Goal: Information Seeking & Learning: Learn about a topic

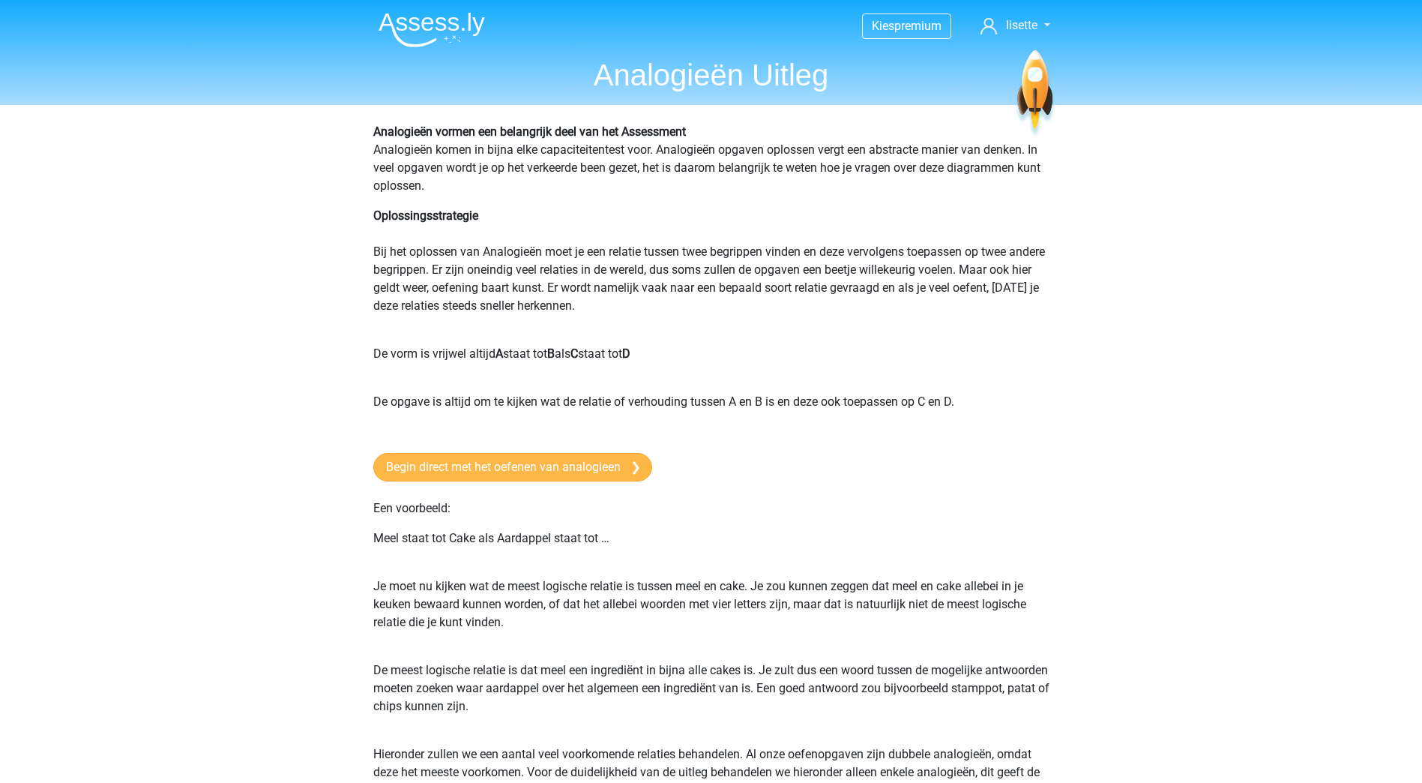
scroll to position [75, 0]
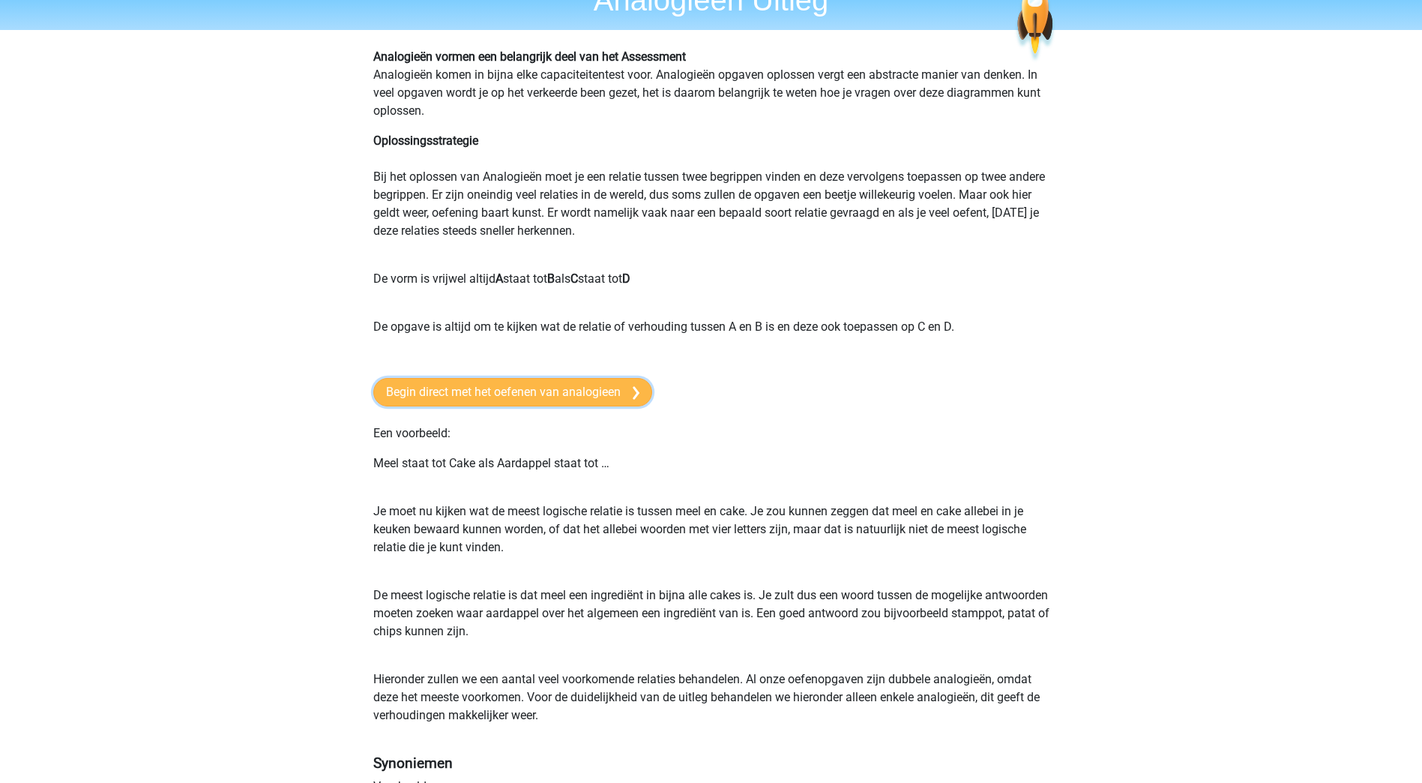
click at [559, 390] on link "Begin direct met het oefenen van analogieen" at bounding box center [512, 392] width 279 height 28
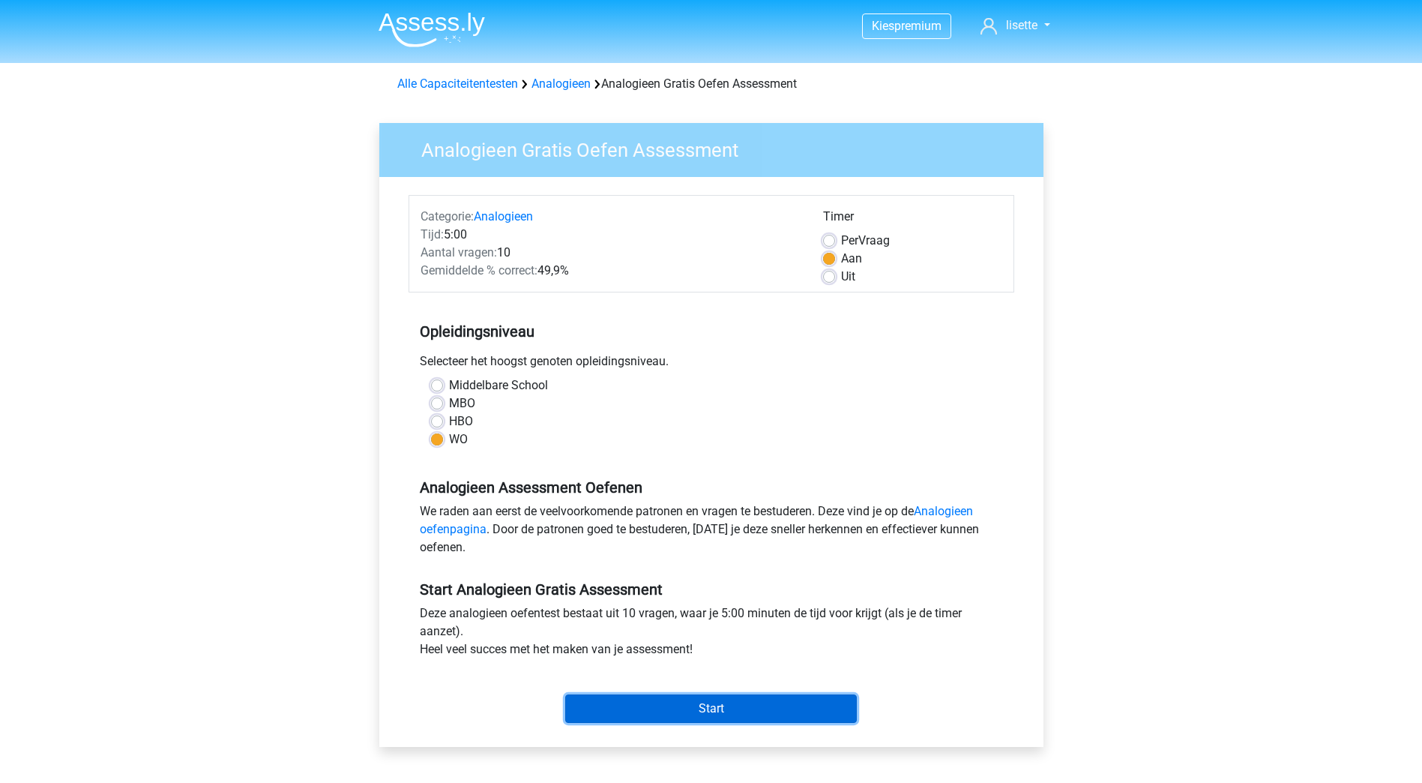
click at [699, 712] on input "Start" at bounding box center [711, 708] width 292 height 28
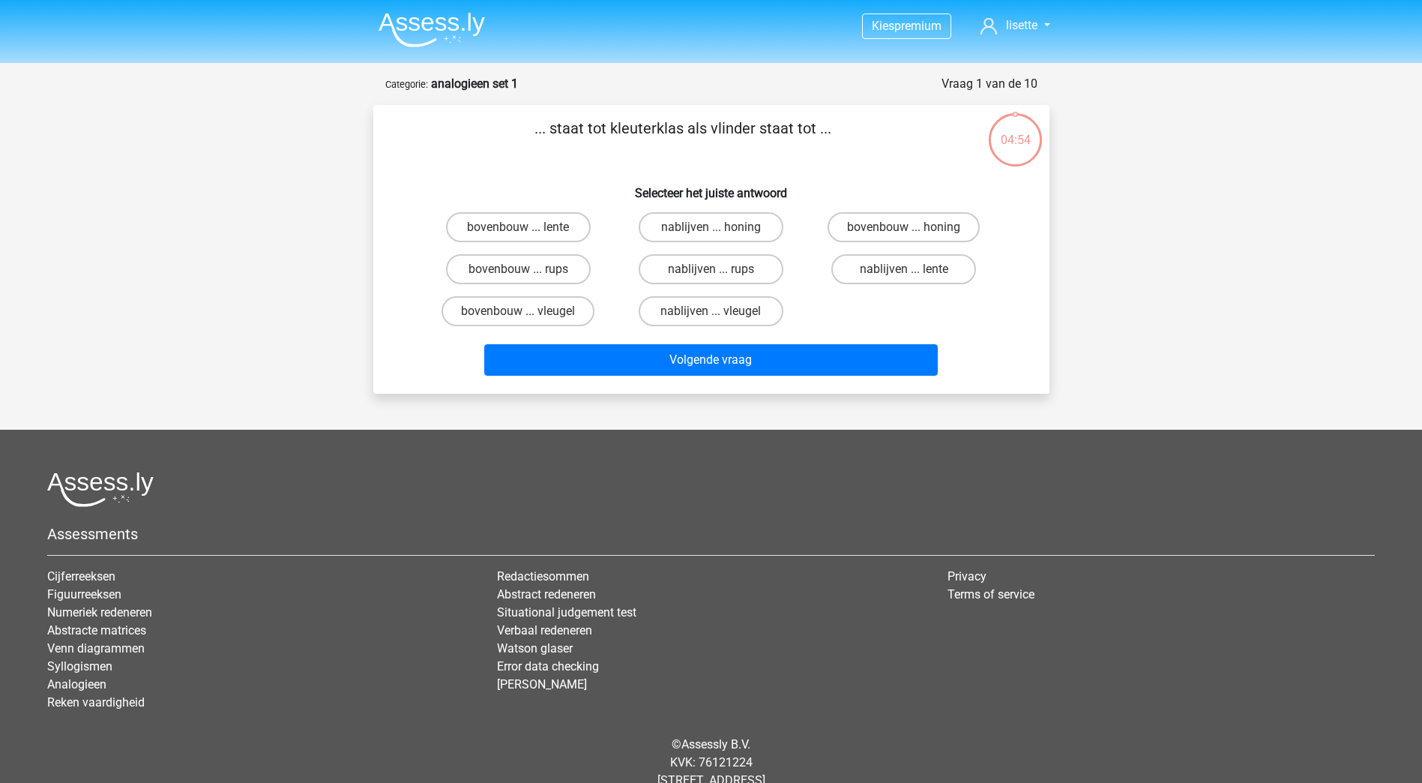
click at [526, 269] on input "bovenbouw ... rups" at bounding box center [523, 274] width 10 height 10
radio input "true"
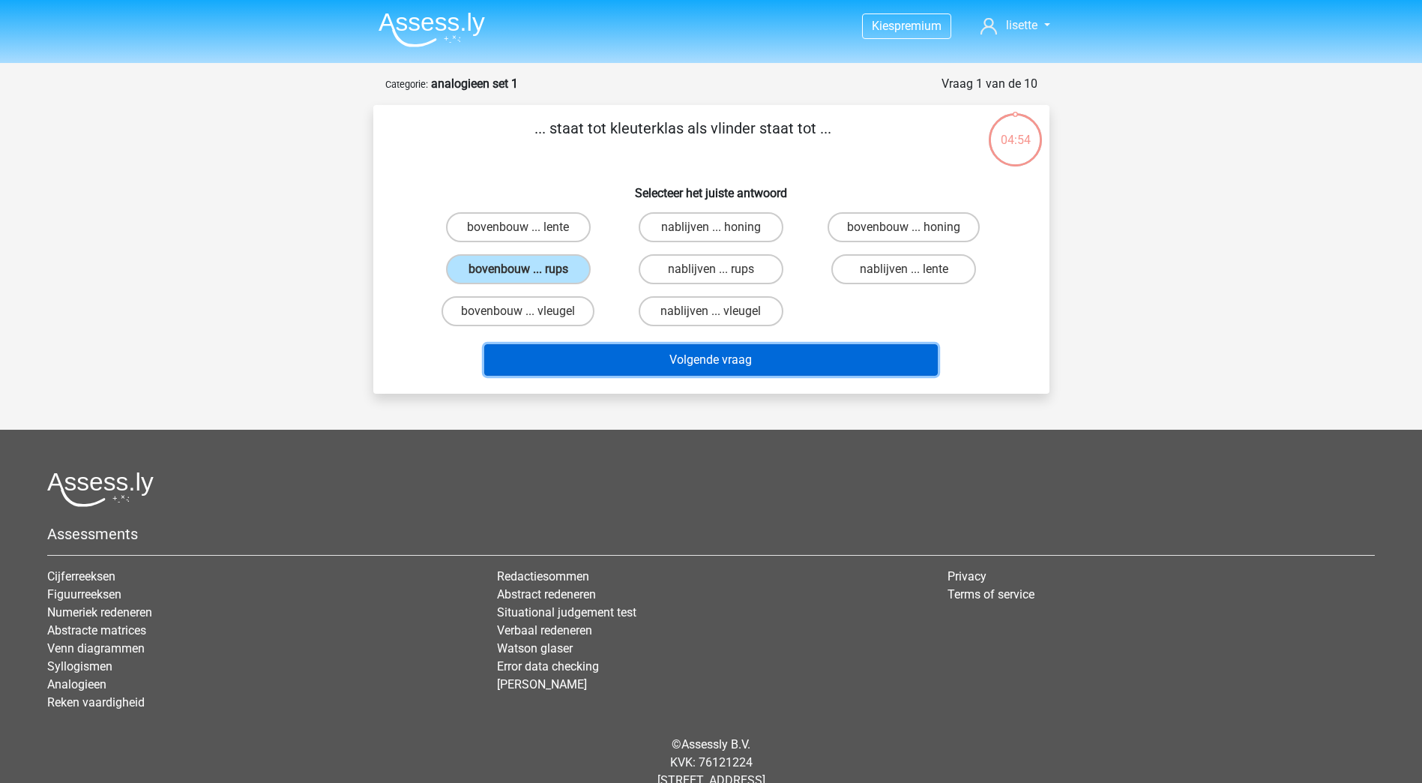
click at [659, 351] on button "Volgende vraag" at bounding box center [711, 359] width 454 height 31
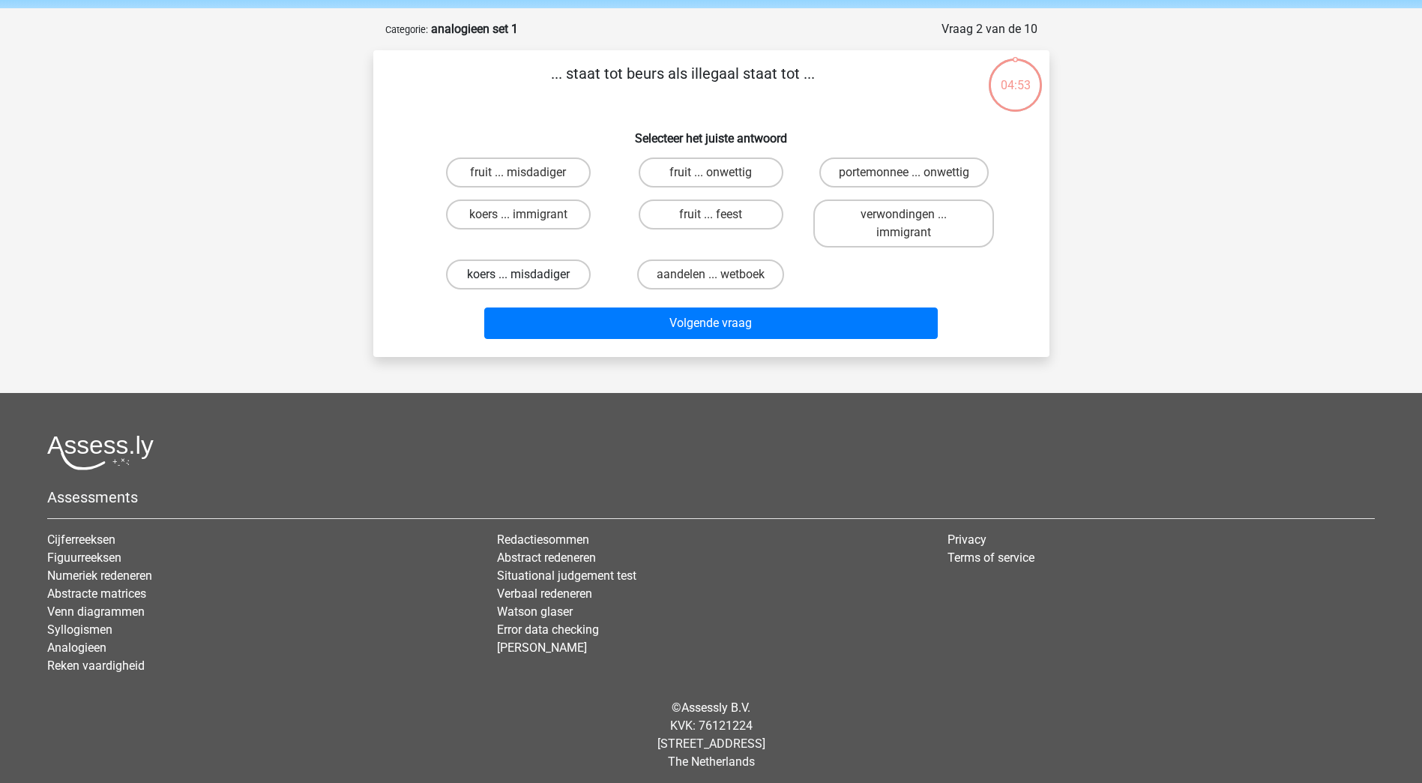
scroll to position [61, 0]
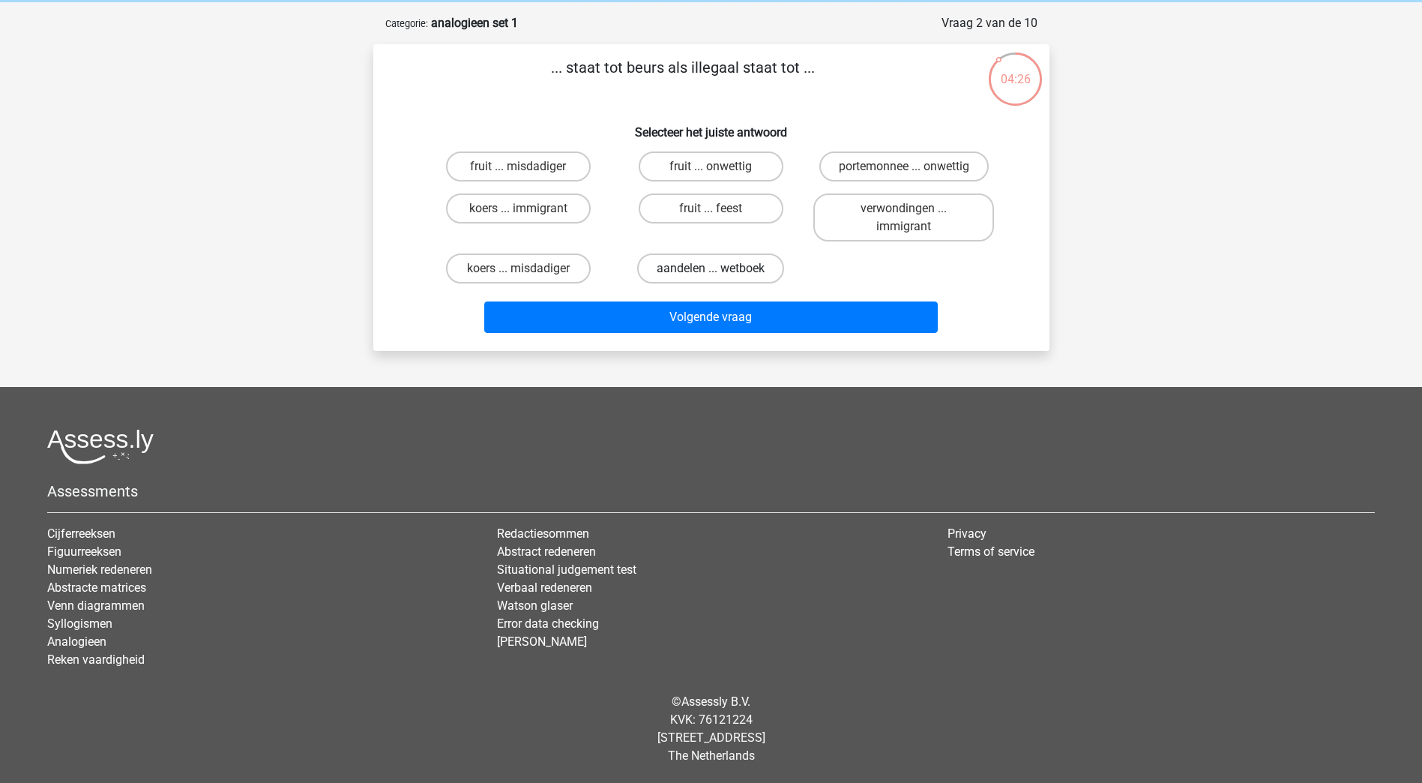
click at [652, 270] on label "aandelen ... wetboek" at bounding box center [710, 268] width 147 height 30
click at [711, 270] on input "aandelen ... wetboek" at bounding box center [716, 273] width 10 height 10
radio input "true"
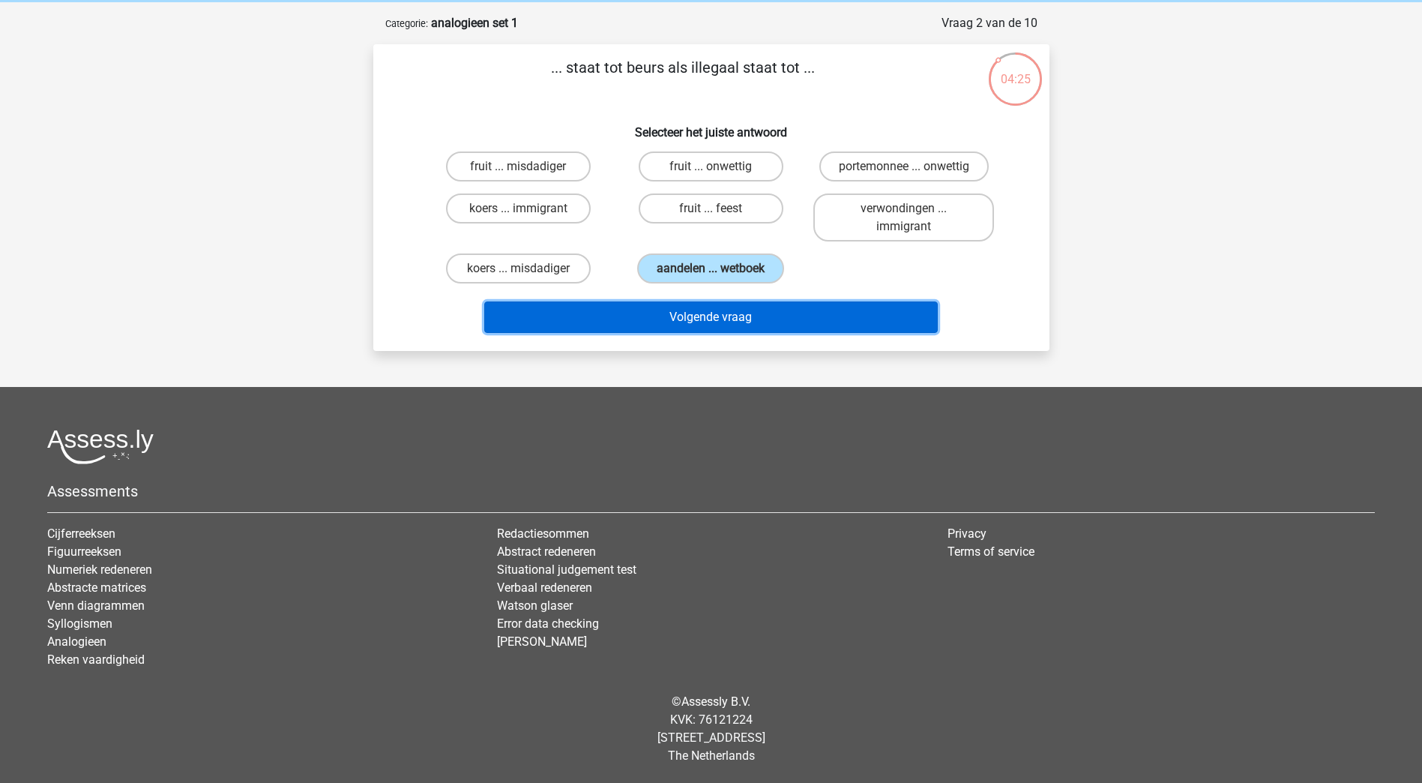
click at [705, 313] on button "Volgende vraag" at bounding box center [711, 316] width 454 height 31
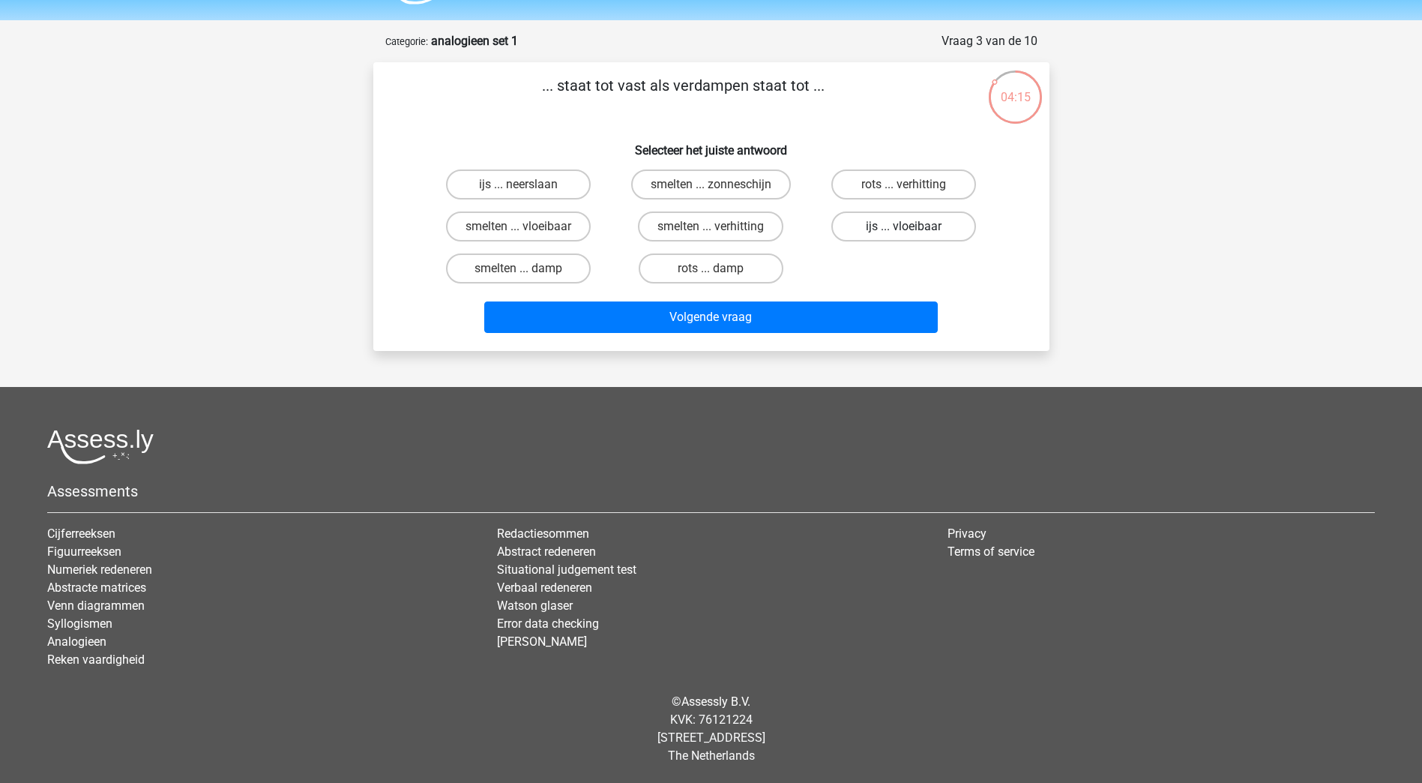
click at [888, 228] on label "ijs ... vloeibaar" at bounding box center [903, 226] width 145 height 30
click at [904, 228] on input "ijs ... vloeibaar" at bounding box center [909, 231] width 10 height 10
radio input "true"
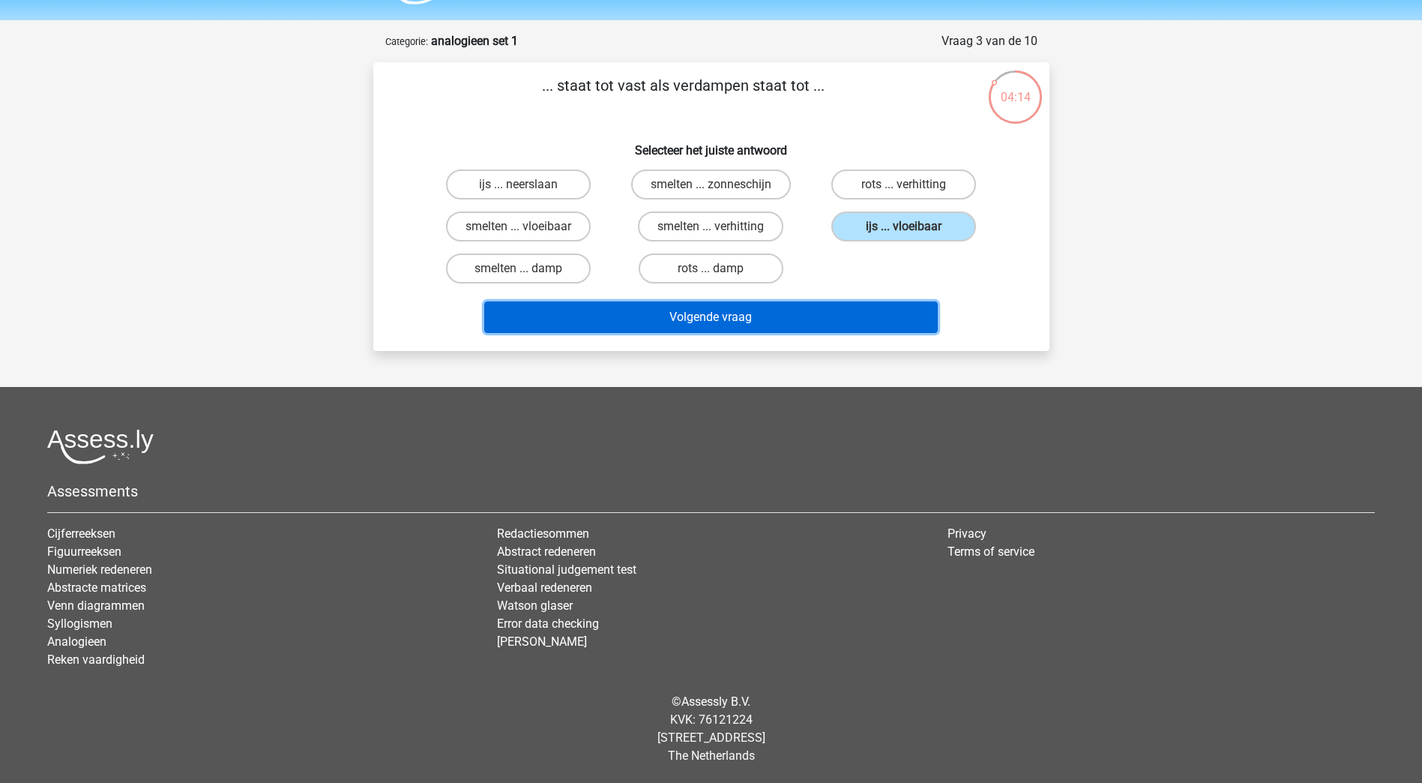
click at [723, 313] on button "Volgende vraag" at bounding box center [711, 316] width 454 height 31
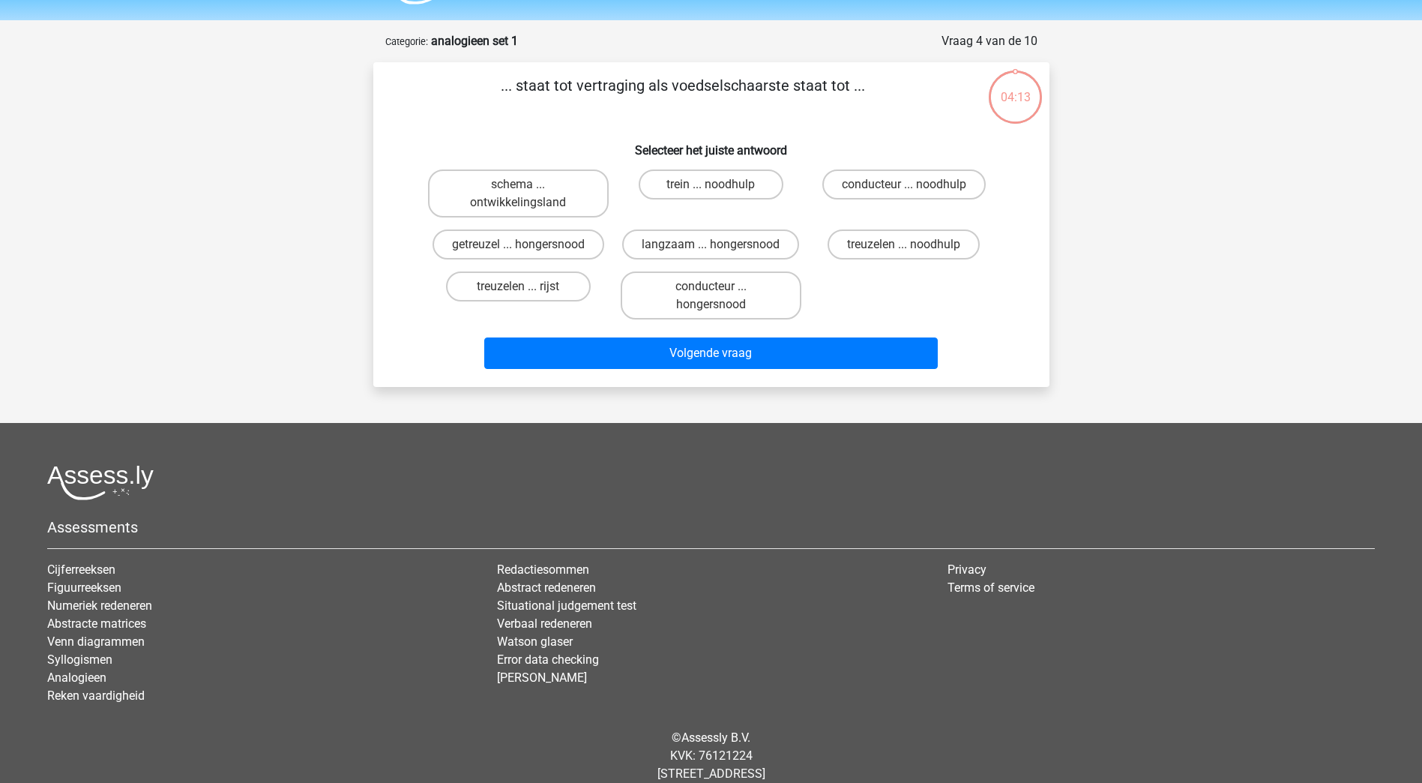
scroll to position [75, 0]
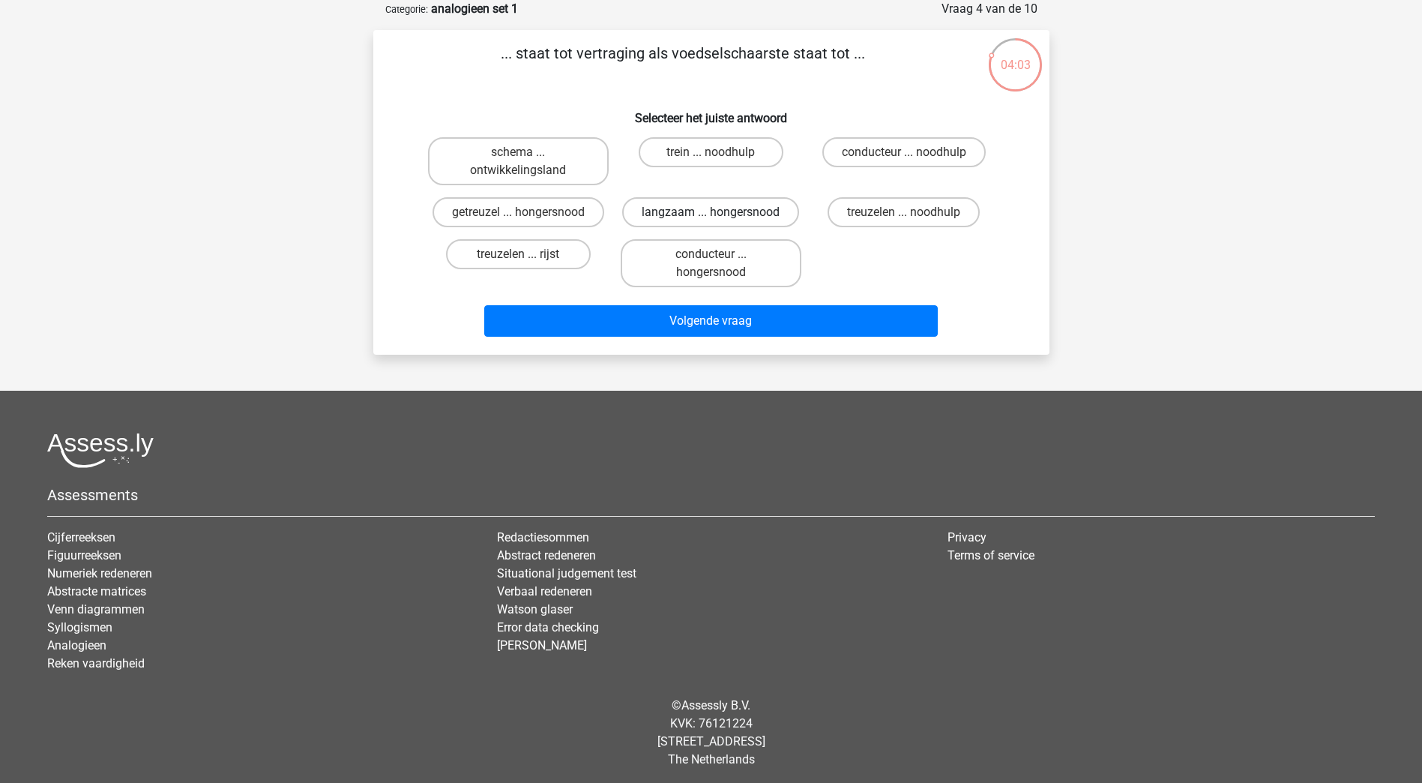
click at [720, 211] on label "langzaam ... hongersnood" at bounding box center [710, 212] width 177 height 30
click at [720, 212] on input "langzaam ... hongersnood" at bounding box center [716, 217] width 10 height 10
radio input "true"
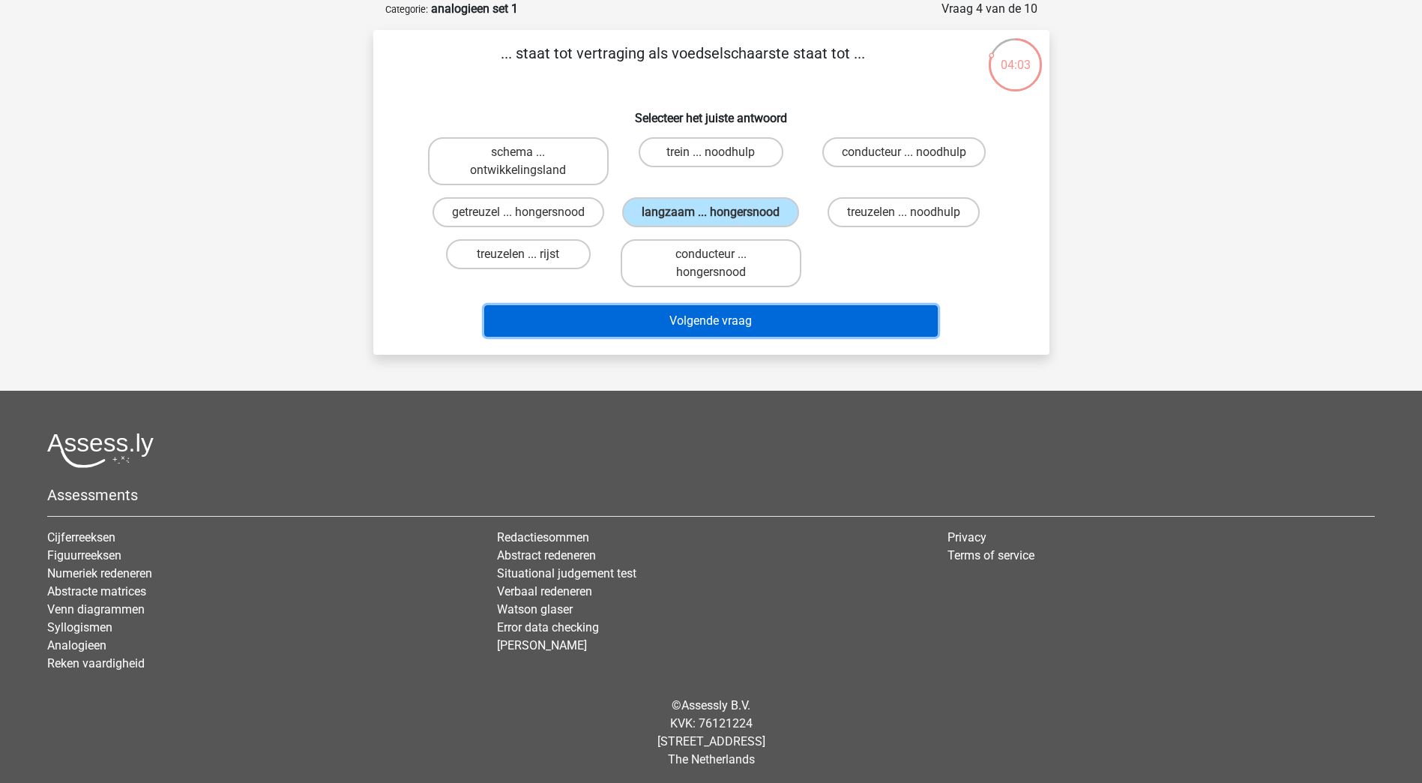
click at [702, 314] on button "Volgende vraag" at bounding box center [711, 320] width 454 height 31
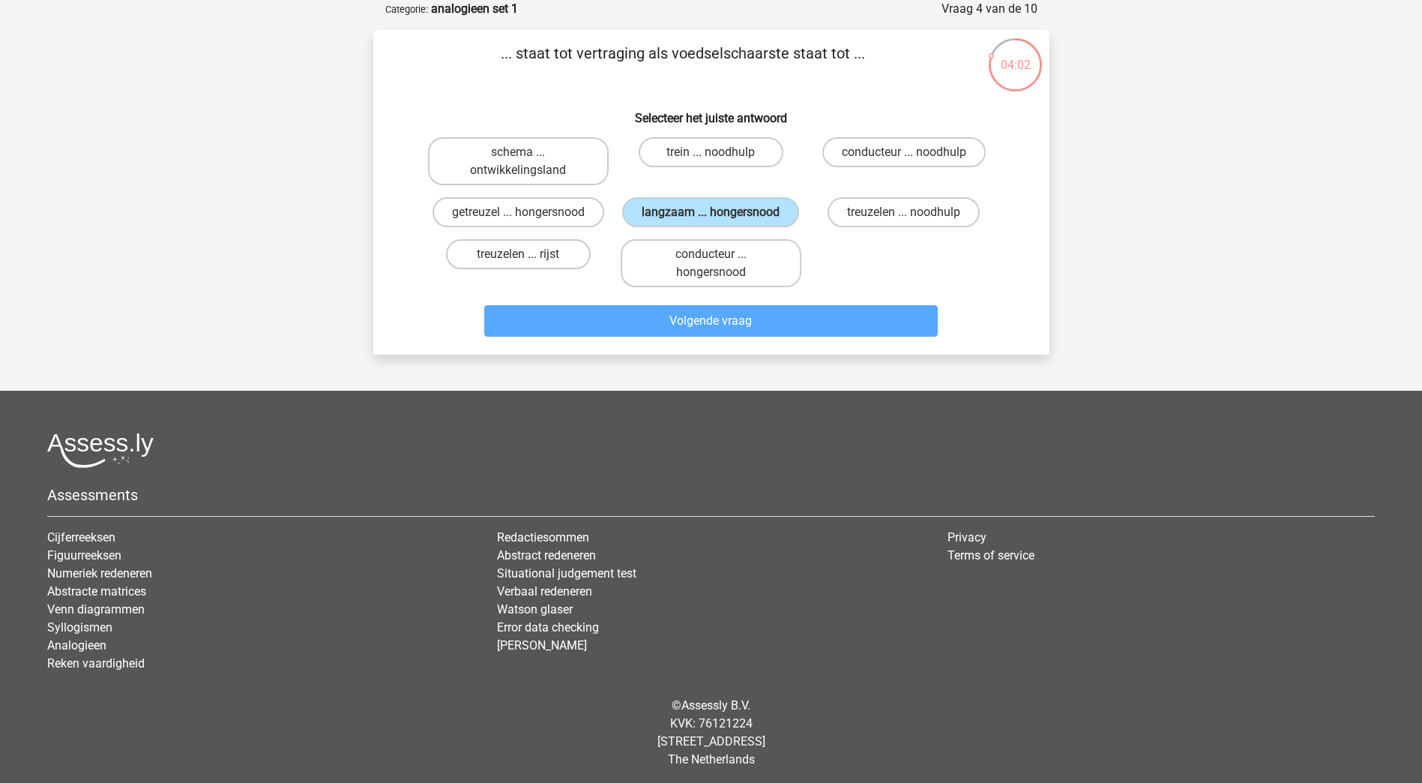
scroll to position [43, 0]
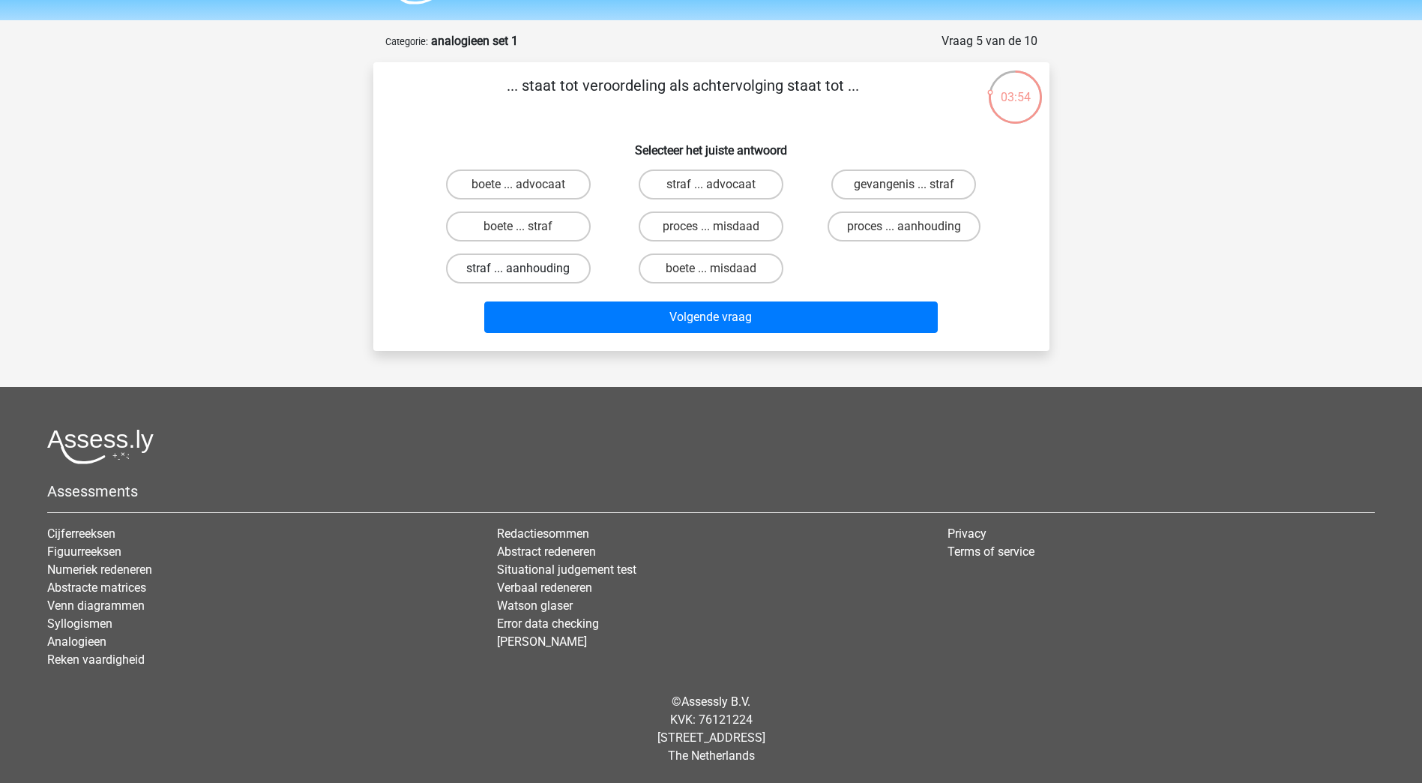
click at [568, 263] on label "straf ... aanhouding" at bounding box center [518, 268] width 145 height 30
click at [528, 268] on input "straf ... aanhouding" at bounding box center [523, 273] width 10 height 10
radio input "true"
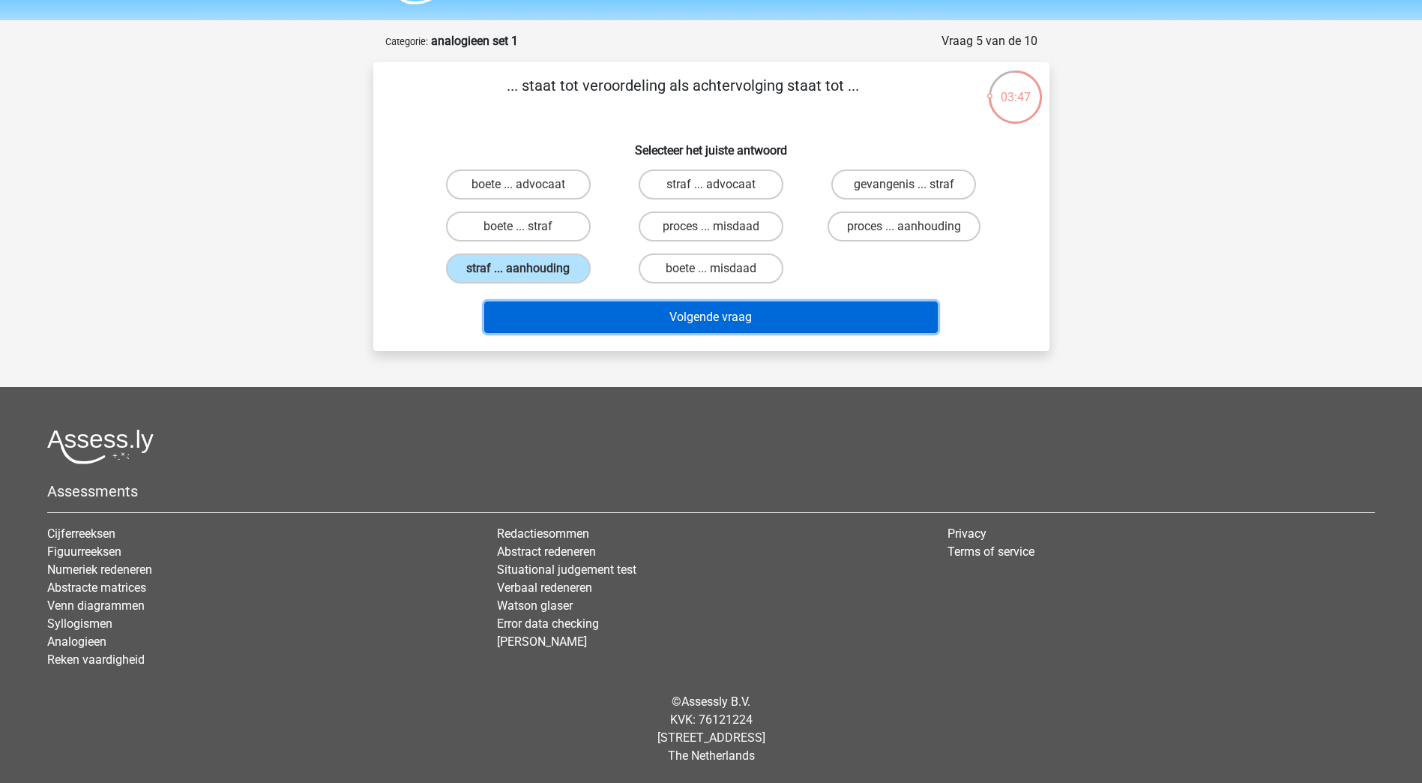
click at [678, 328] on button "Volgende vraag" at bounding box center [711, 316] width 454 height 31
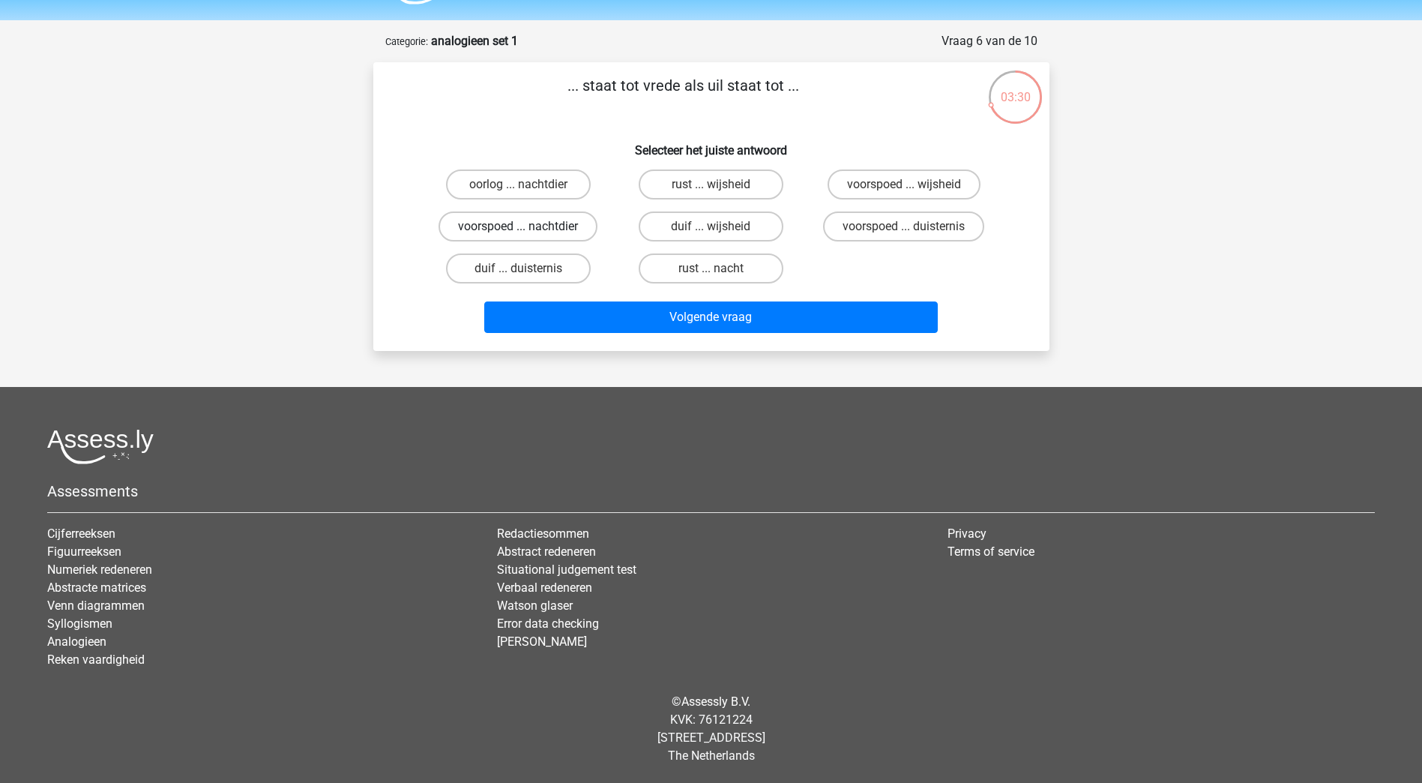
click at [512, 225] on label "voorspoed ... nachtdier" at bounding box center [518, 226] width 159 height 30
click at [518, 226] on input "voorspoed ... nachtdier" at bounding box center [523, 231] width 10 height 10
radio input "true"
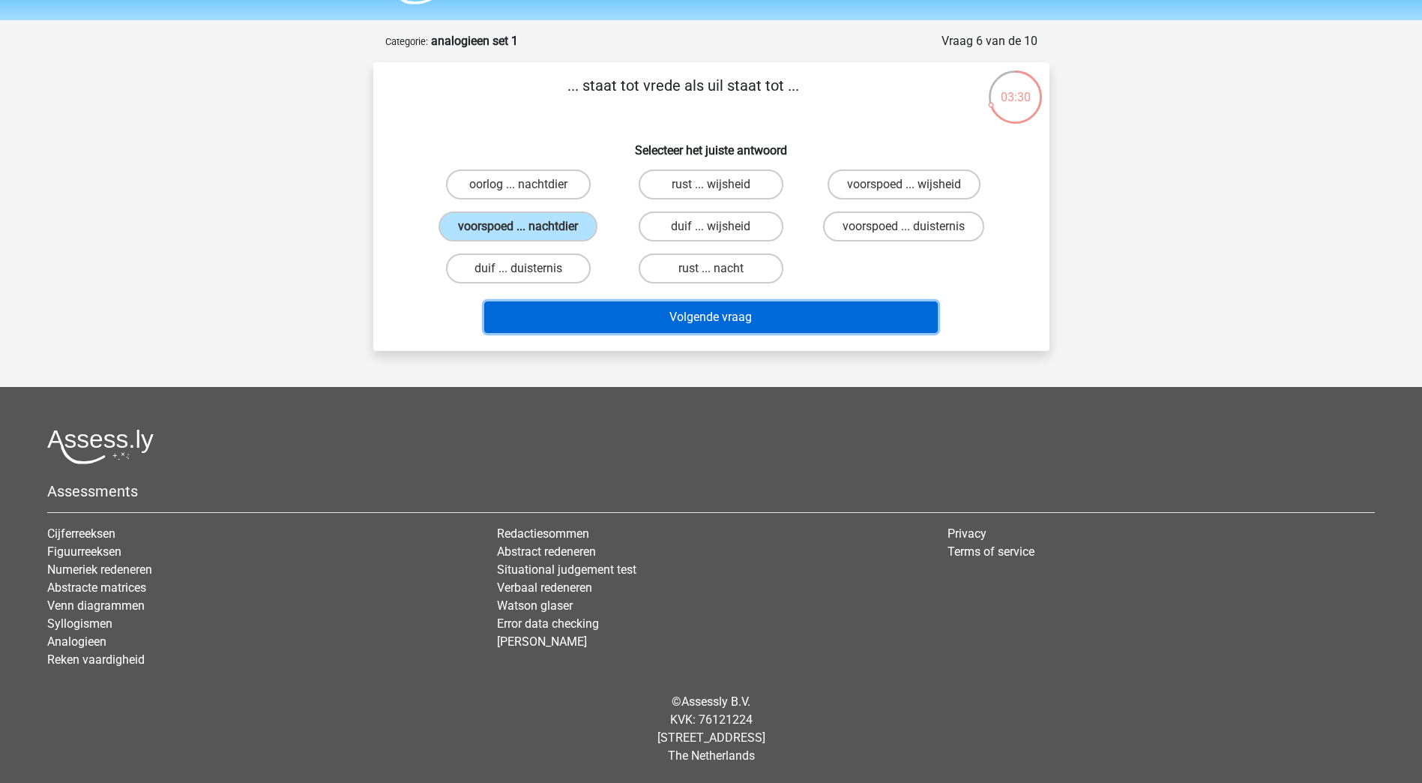
click at [691, 317] on button "Volgende vraag" at bounding box center [711, 316] width 454 height 31
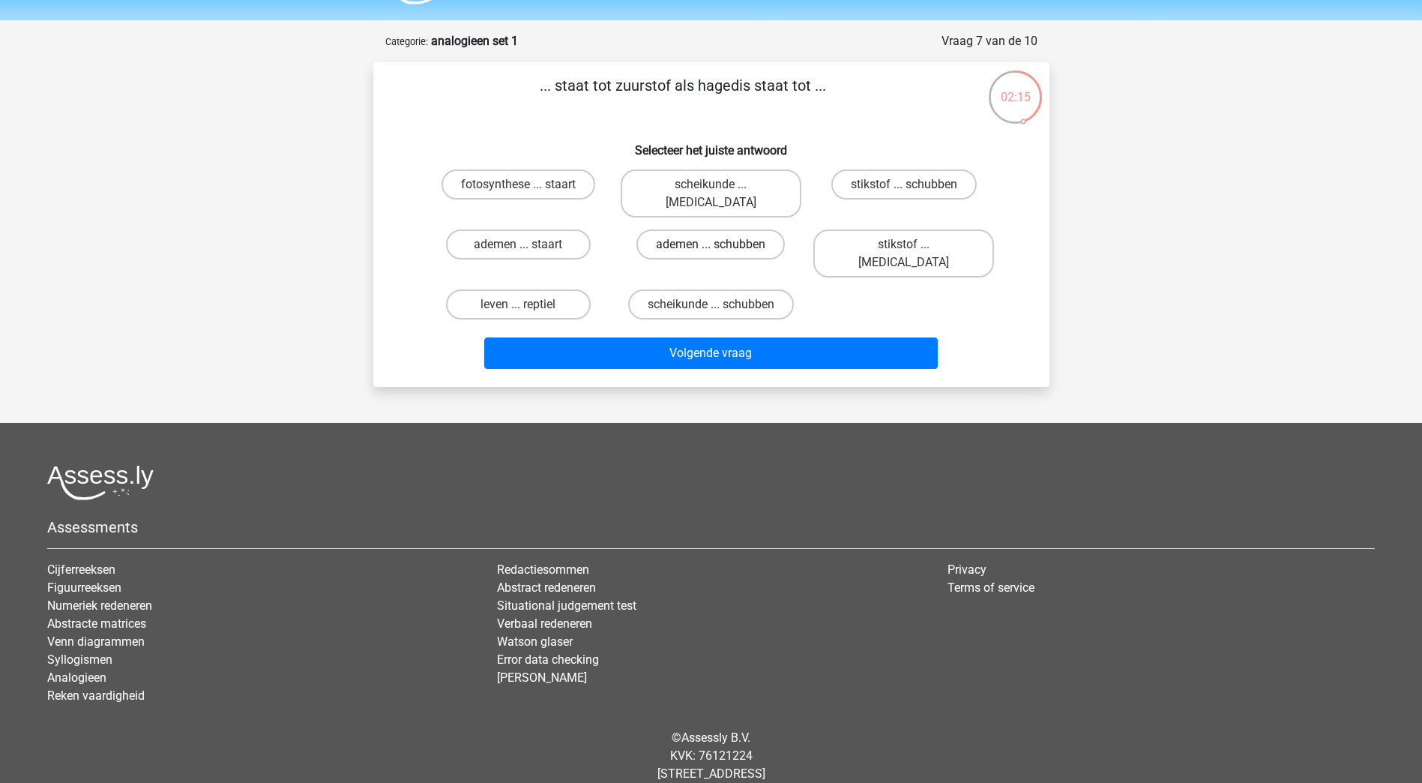
click at [664, 229] on label "ademen ... schubben" at bounding box center [710, 244] width 148 height 30
click at [711, 244] on input "ademen ... schubben" at bounding box center [716, 249] width 10 height 10
radio input "true"
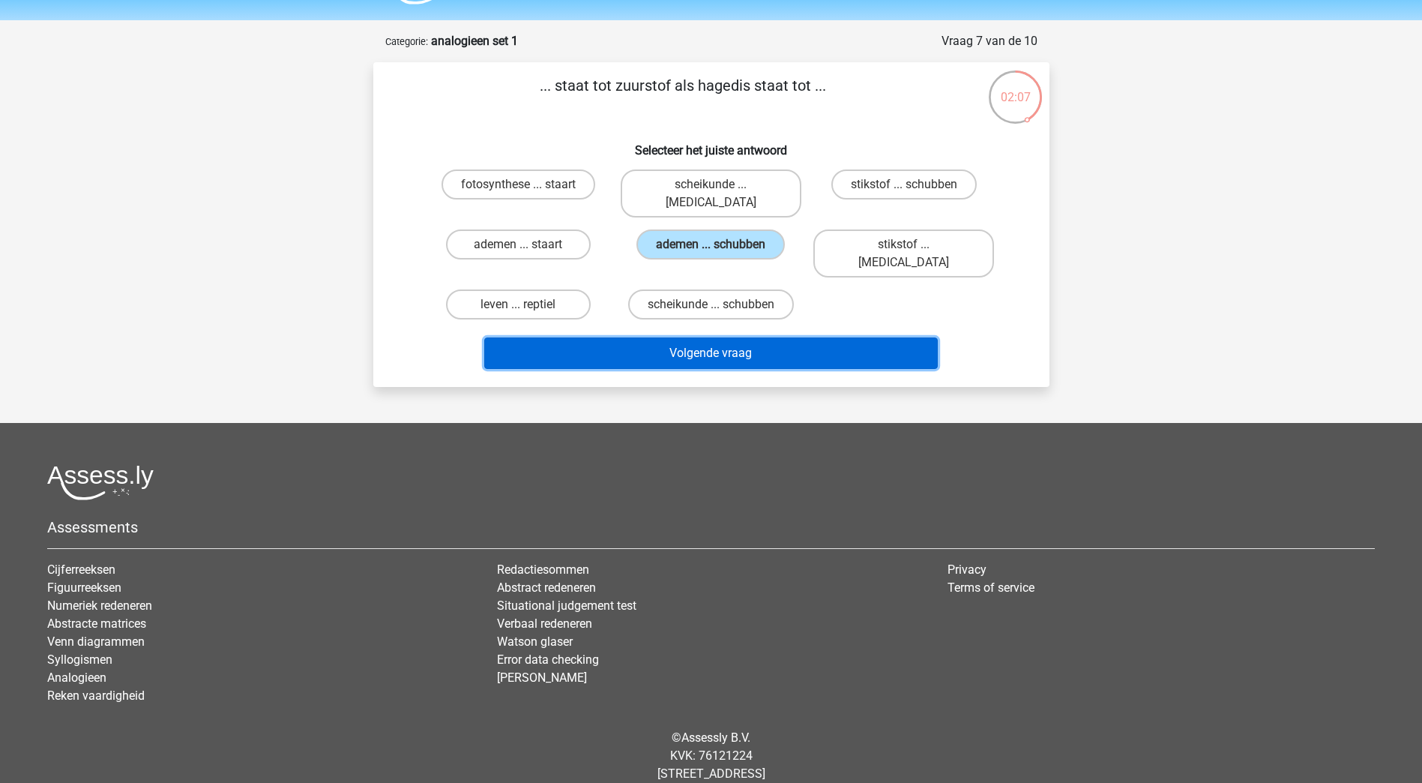
click at [713, 337] on button "Volgende vraag" at bounding box center [711, 352] width 454 height 31
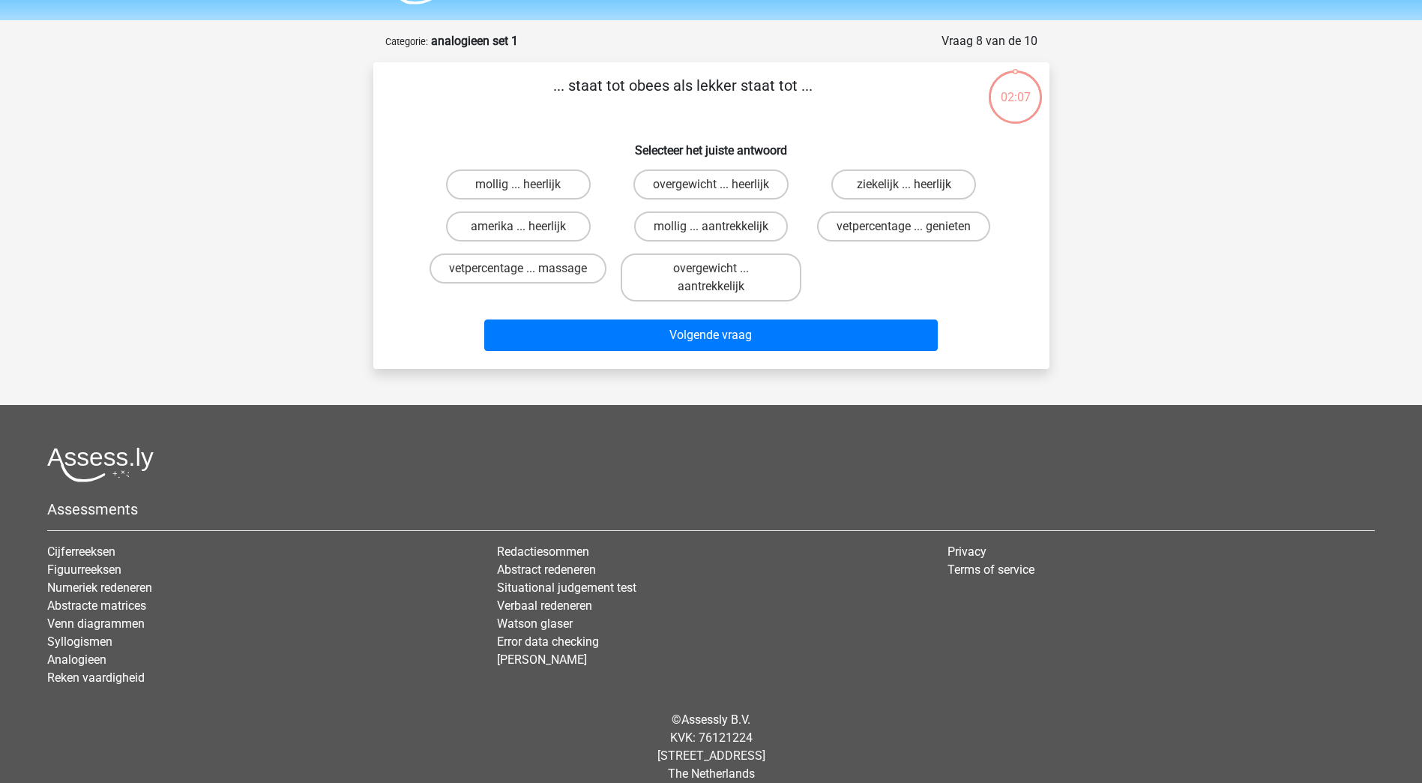
scroll to position [61, 0]
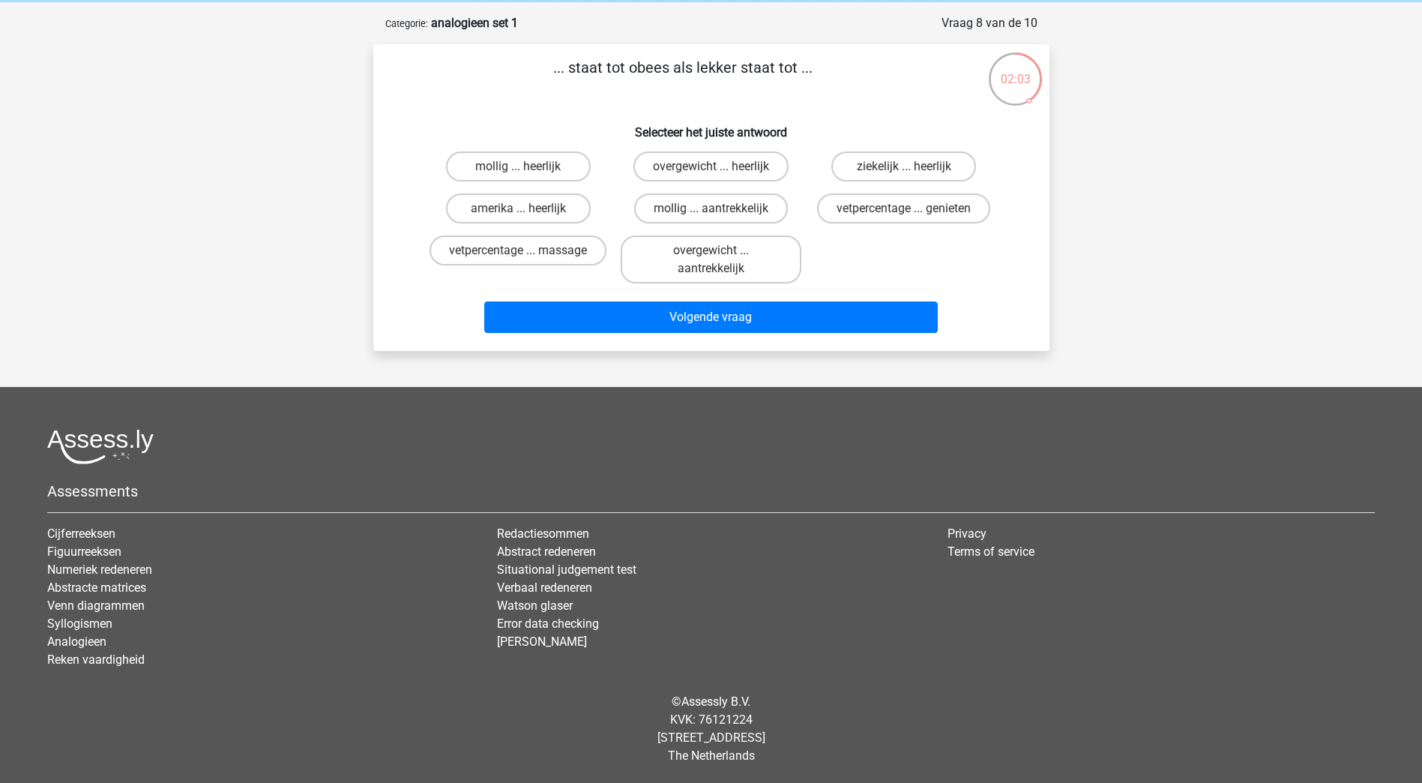
click at [622, 61] on p "... staat tot obees als lekker staat tot ..." at bounding box center [683, 78] width 572 height 45
click at [663, 162] on label "overgewicht ... heerlijk" at bounding box center [710, 166] width 155 height 30
click at [711, 166] on input "overgewicht ... heerlijk" at bounding box center [716, 171] width 10 height 10
radio input "true"
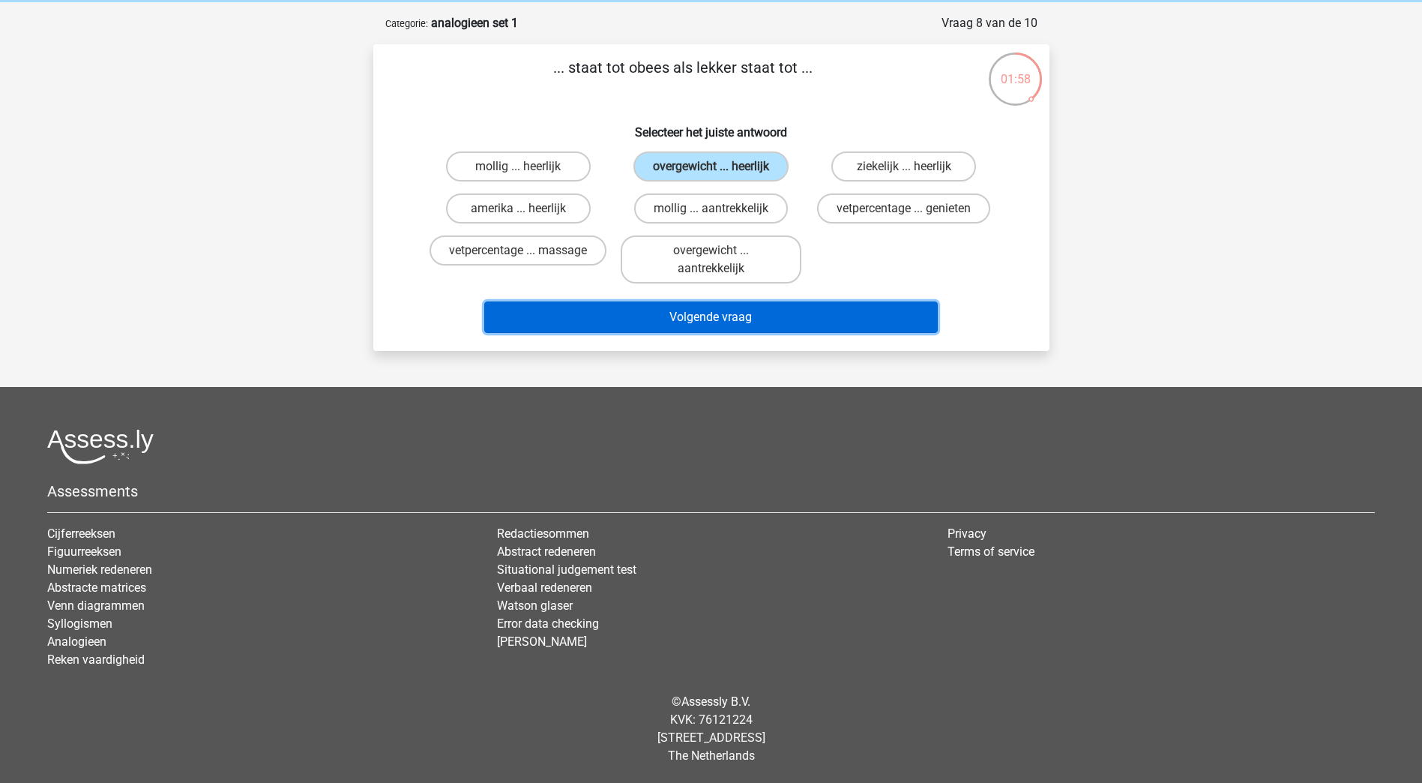
click at [728, 316] on button "Volgende vraag" at bounding box center [711, 316] width 454 height 31
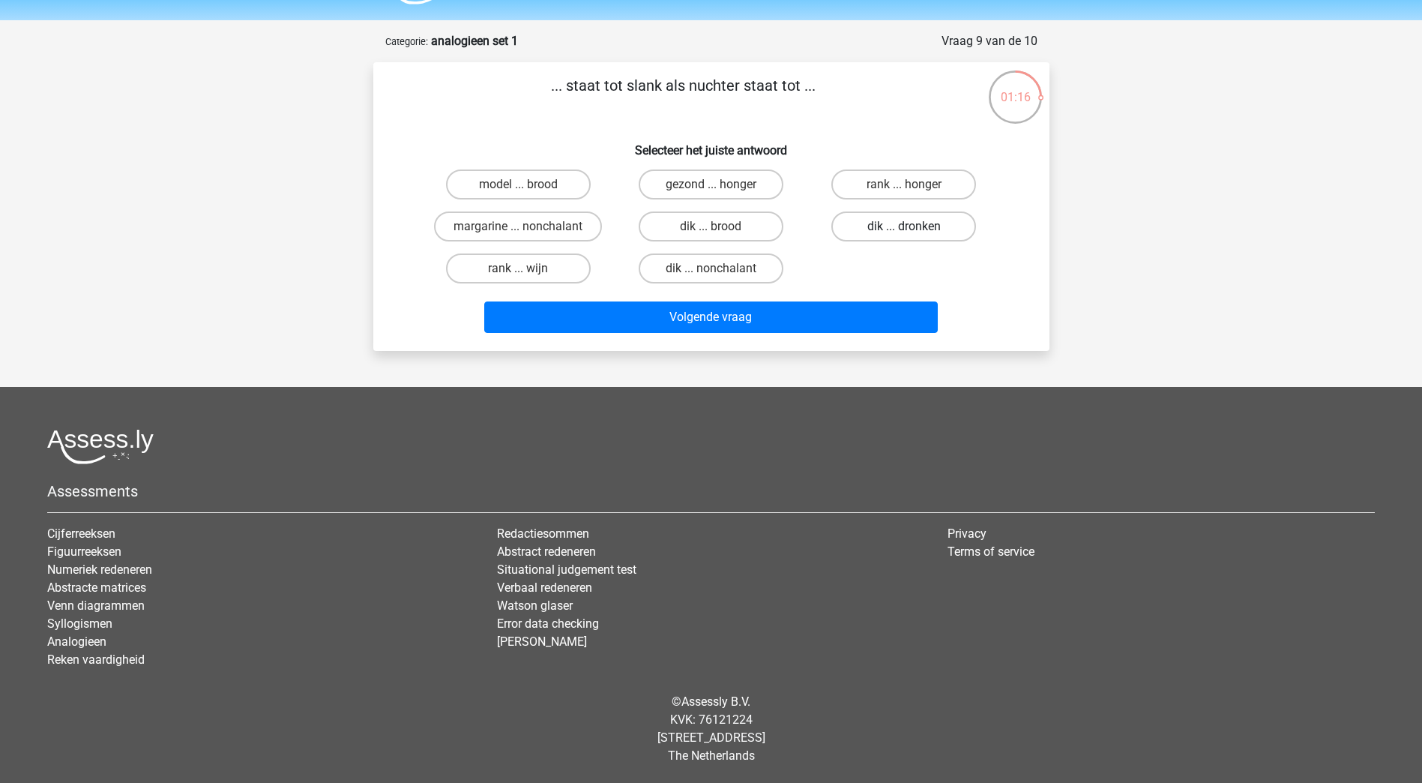
click at [867, 228] on label "dik ... dronken" at bounding box center [903, 226] width 145 height 30
click at [904, 228] on input "dik ... dronken" at bounding box center [909, 231] width 10 height 10
radio input "true"
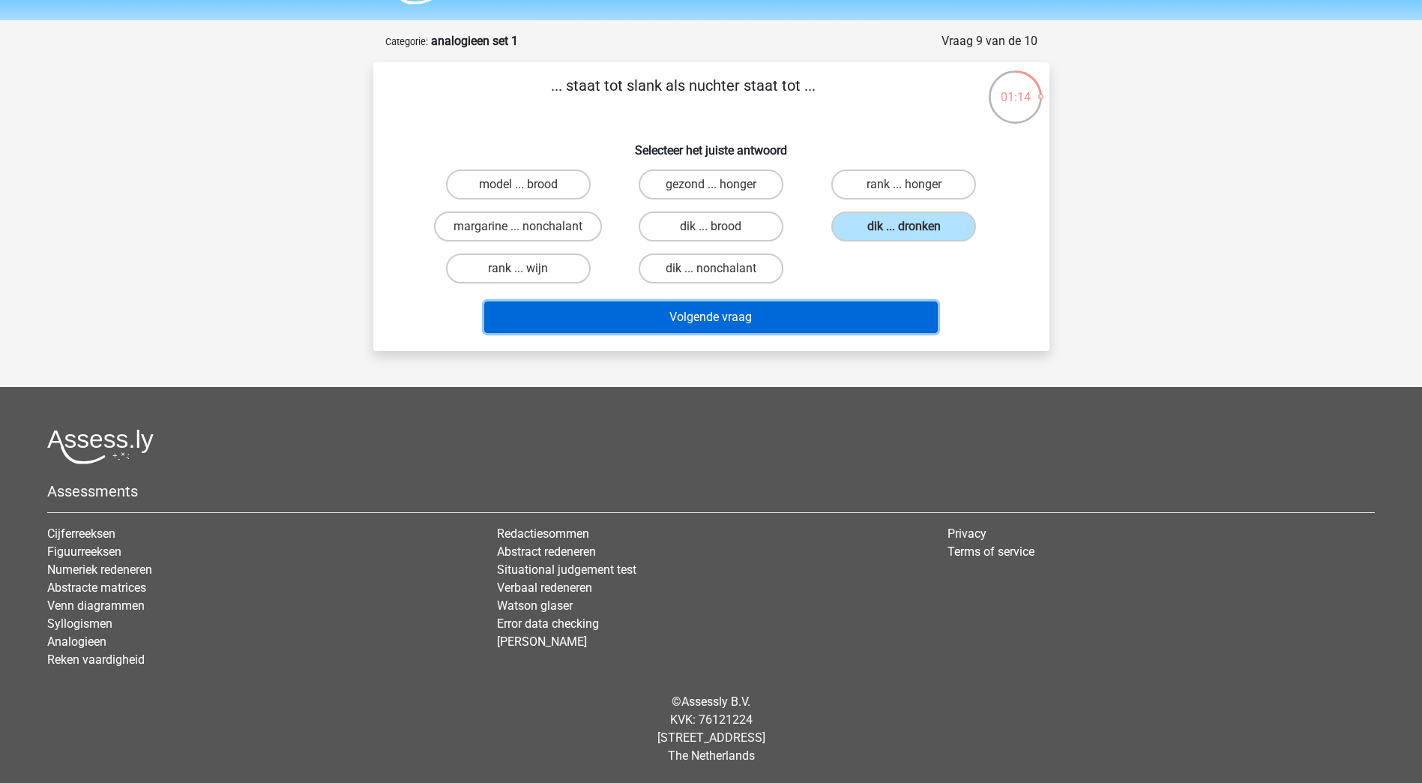
click at [783, 310] on button "Volgende vraag" at bounding box center [711, 316] width 454 height 31
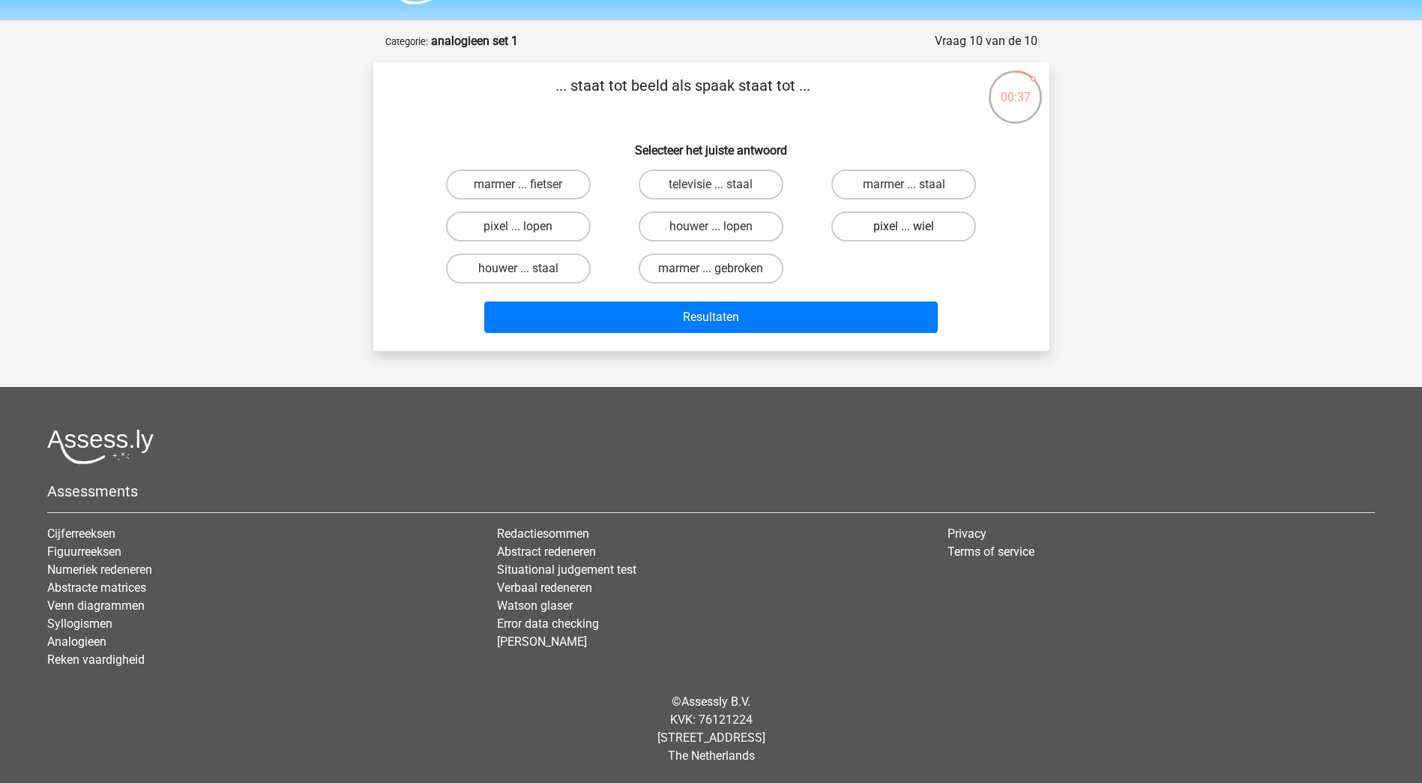
click at [868, 229] on label "pixel ... wiel" at bounding box center [903, 226] width 145 height 30
click at [904, 229] on input "pixel ... wiel" at bounding box center [909, 231] width 10 height 10
radio input "true"
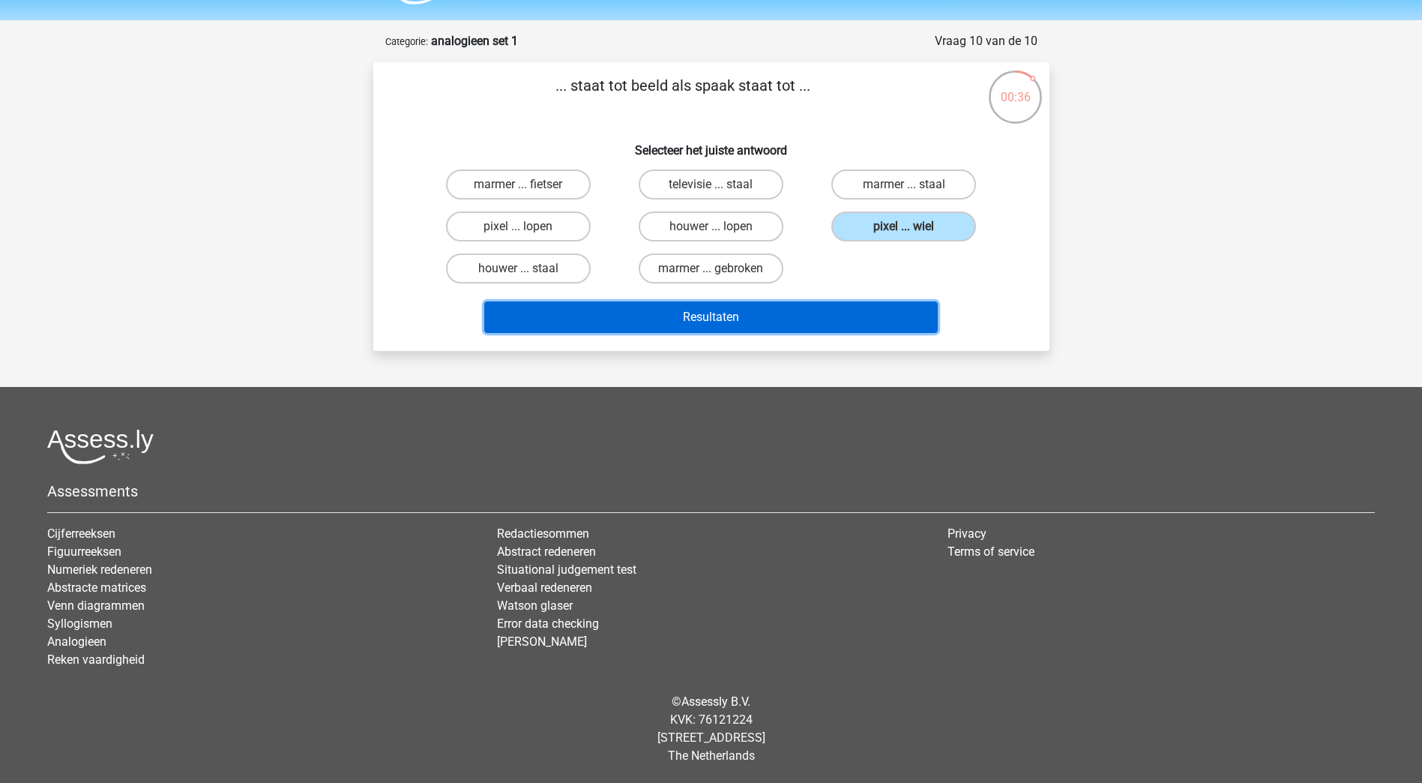
click at [745, 313] on button "Resultaten" at bounding box center [711, 316] width 454 height 31
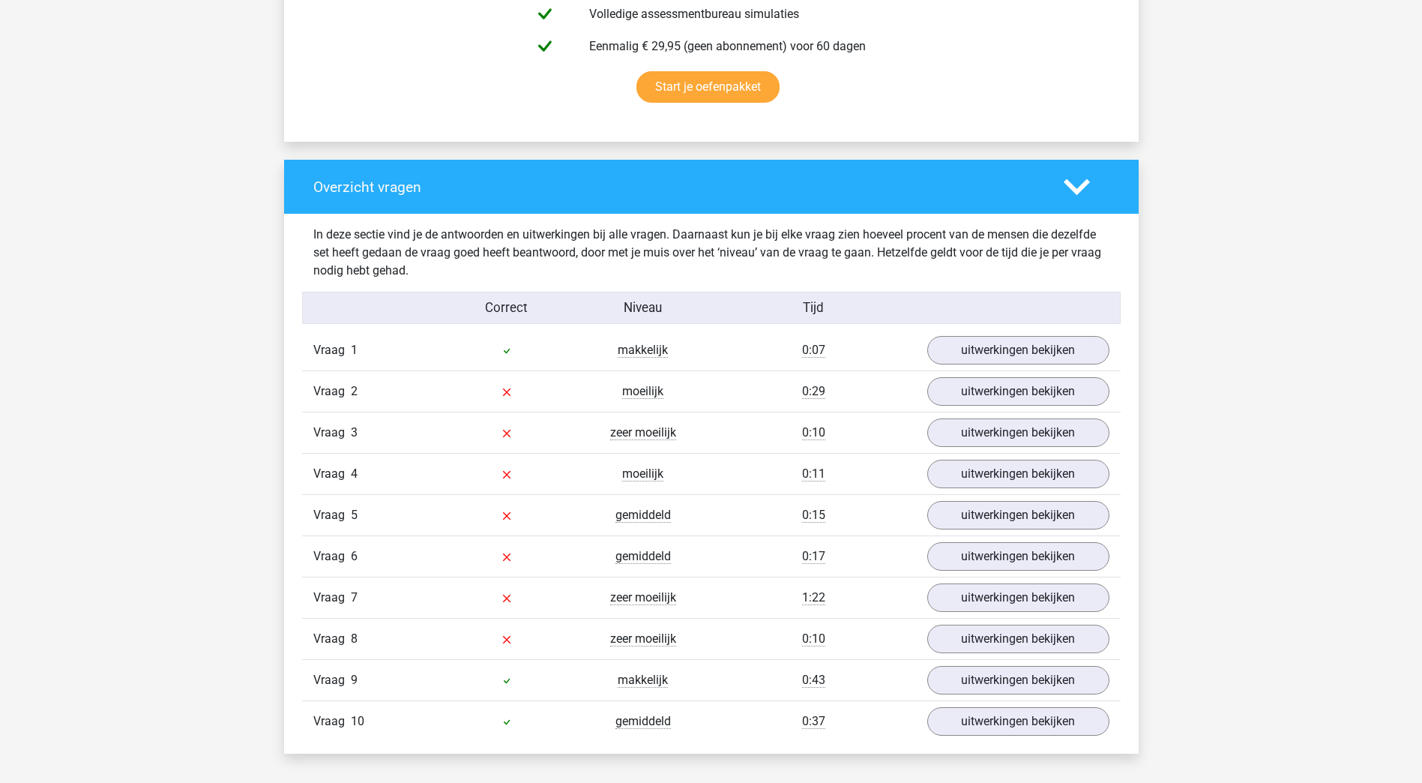
scroll to position [1050, 0]
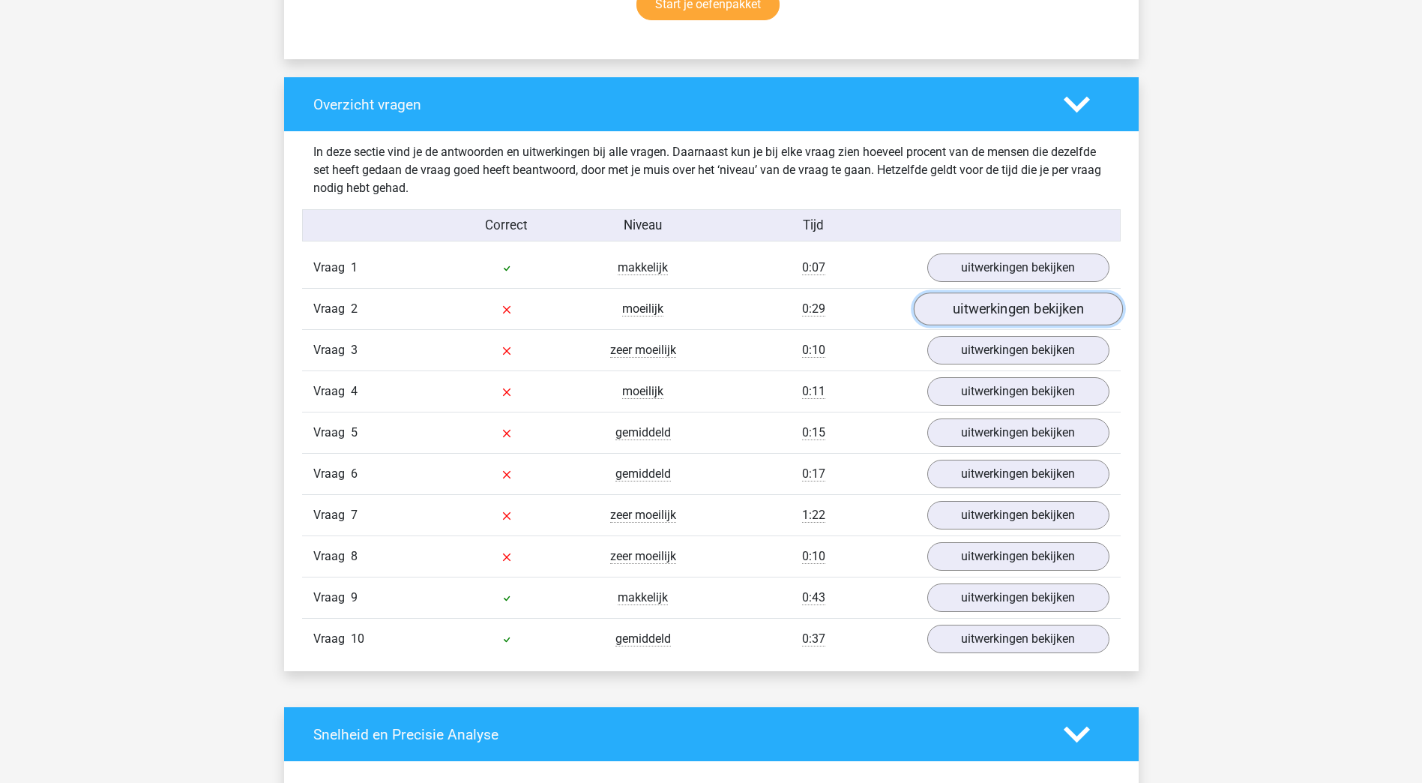
click at [975, 311] on link "uitwerkingen bekijken" at bounding box center [1017, 309] width 209 height 33
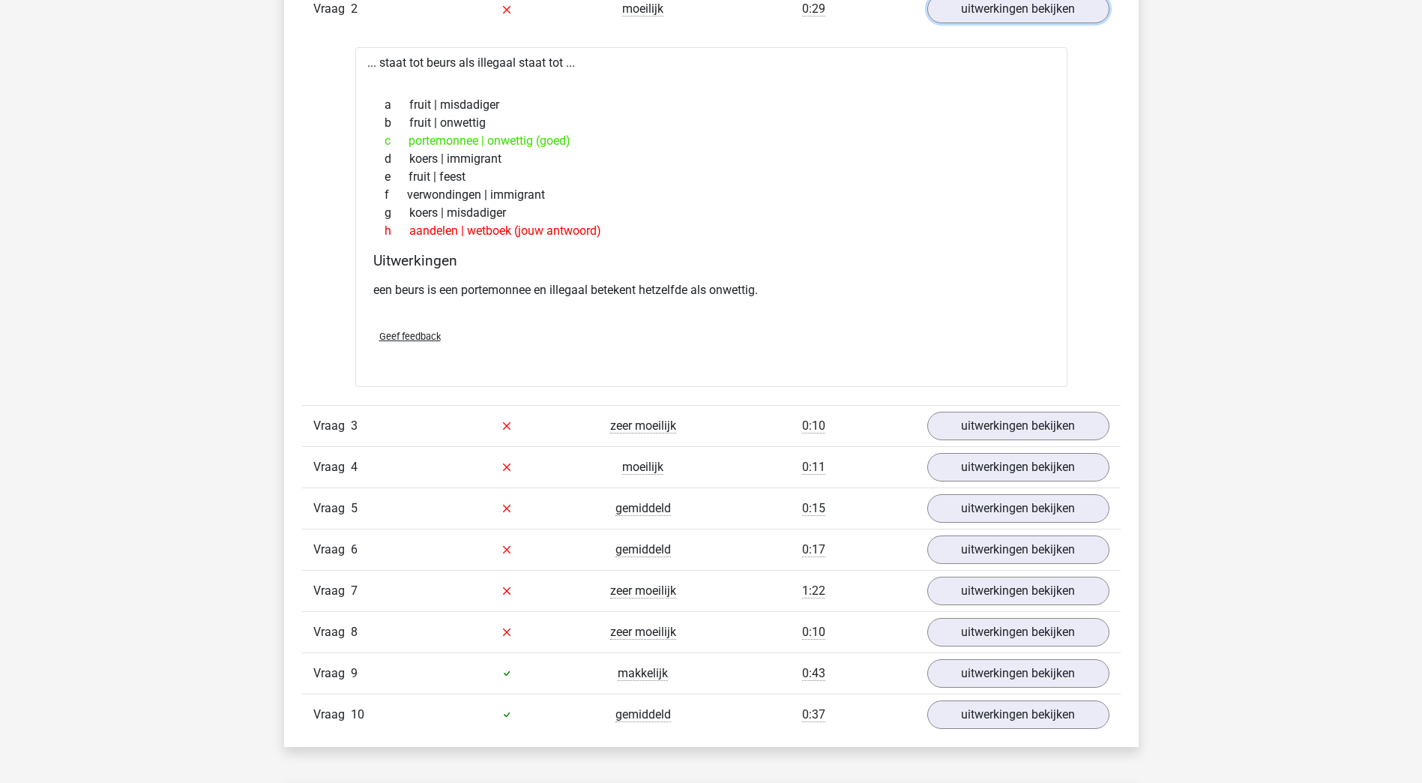
scroll to position [1274, 0]
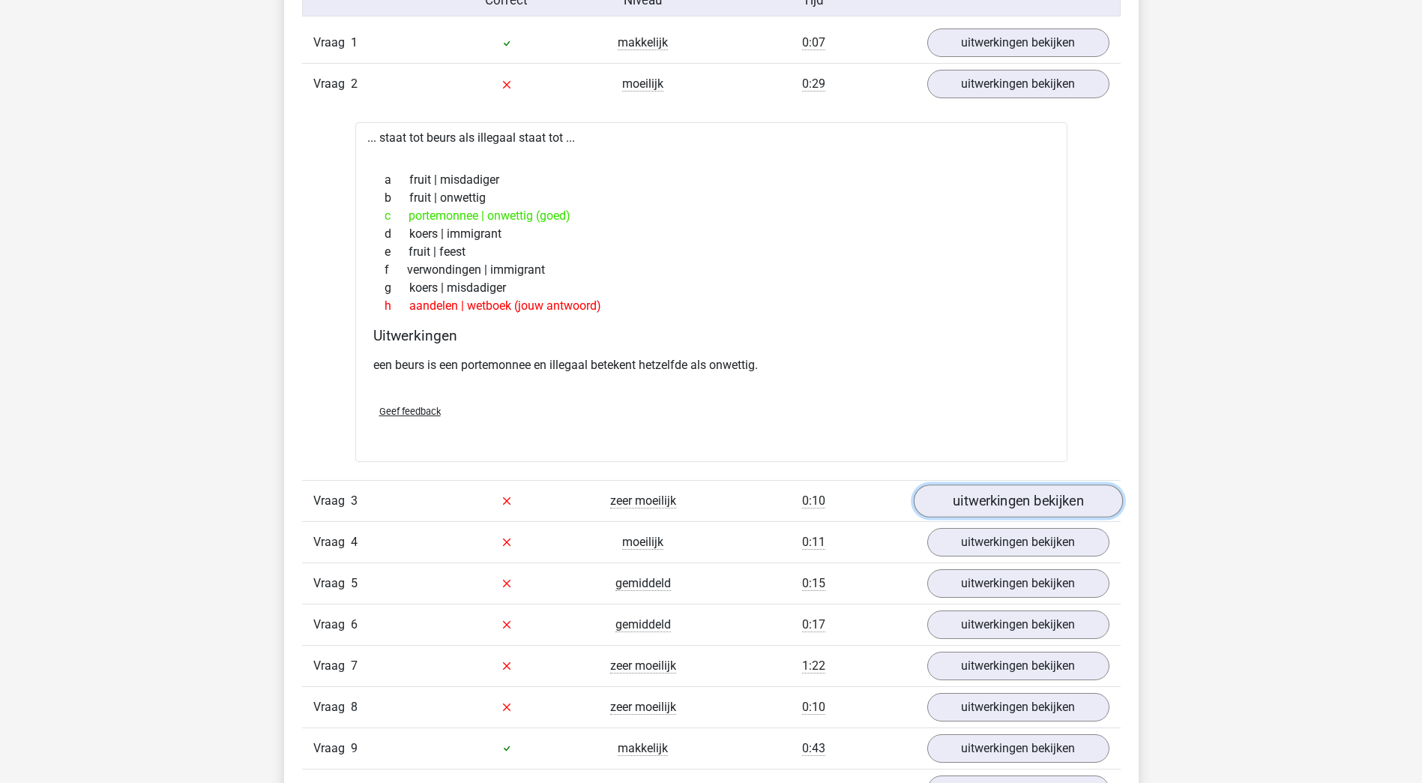
click at [959, 504] on link "uitwerkingen bekijken" at bounding box center [1017, 500] width 209 height 33
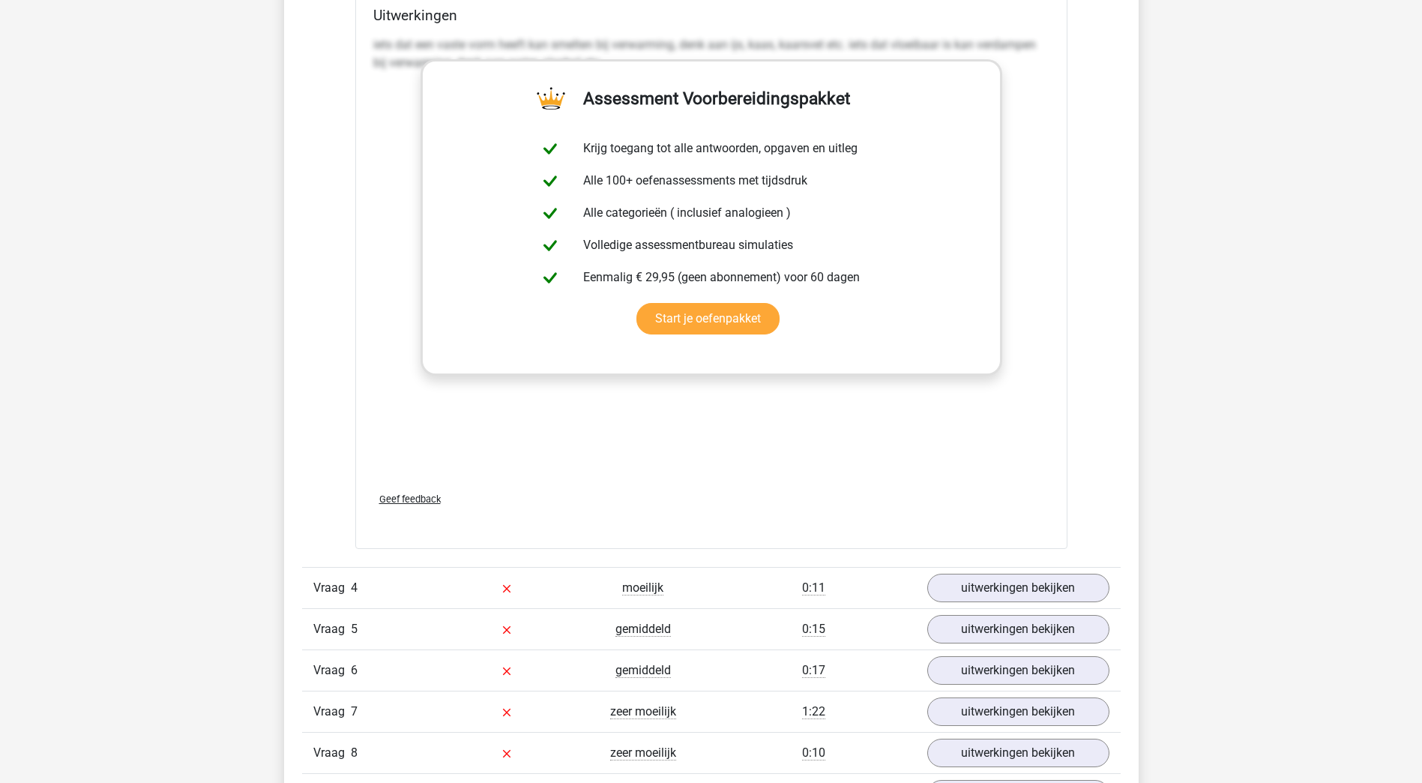
scroll to position [2174, 0]
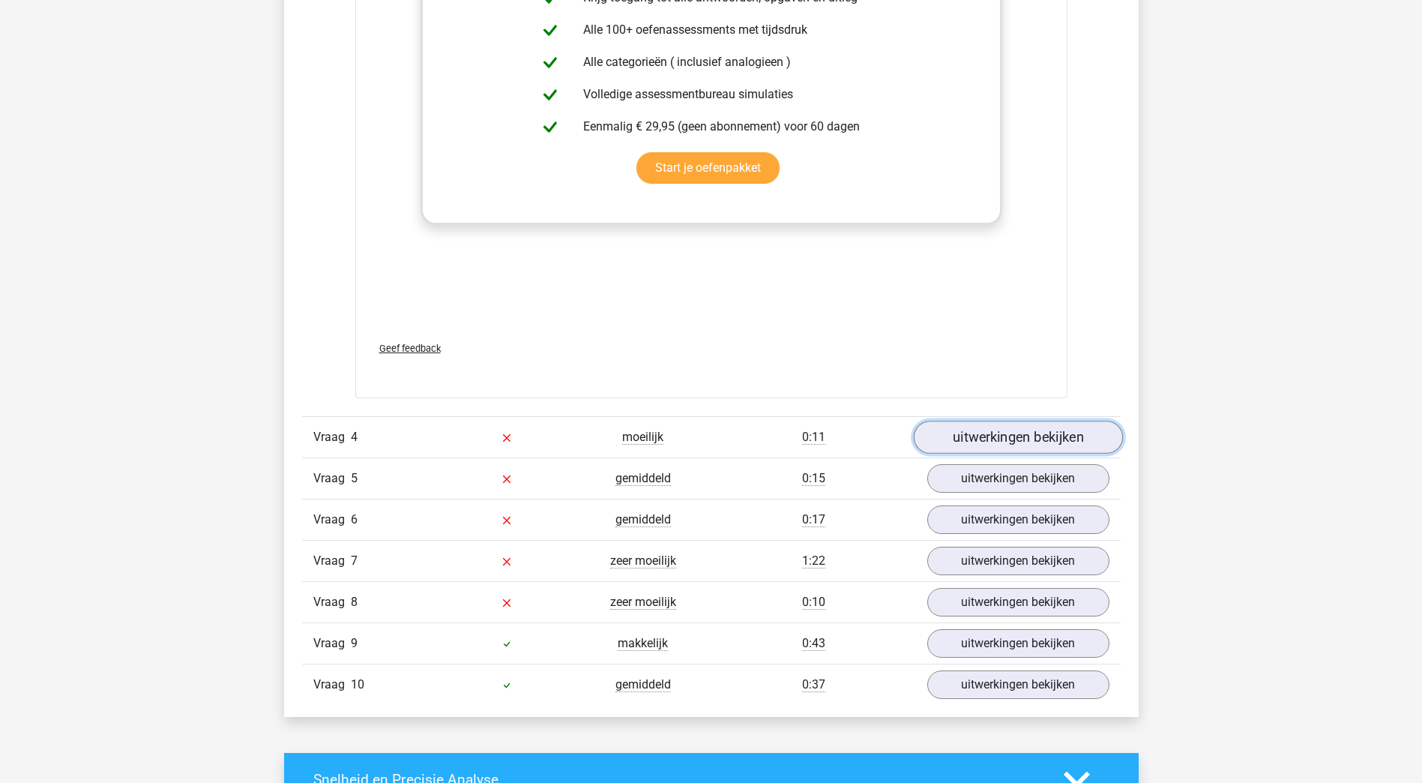
click at [965, 436] on link "uitwerkingen bekijken" at bounding box center [1017, 437] width 209 height 33
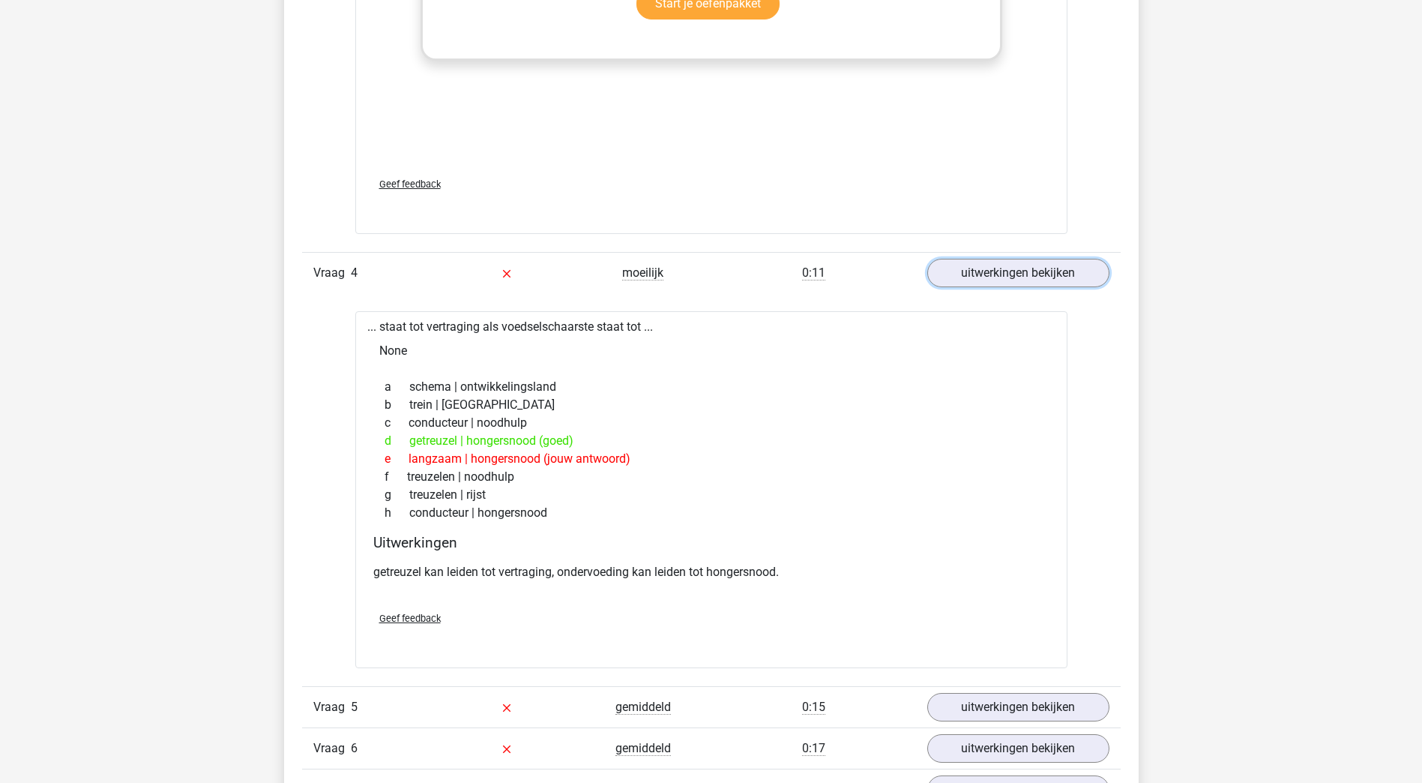
scroll to position [2549, 0]
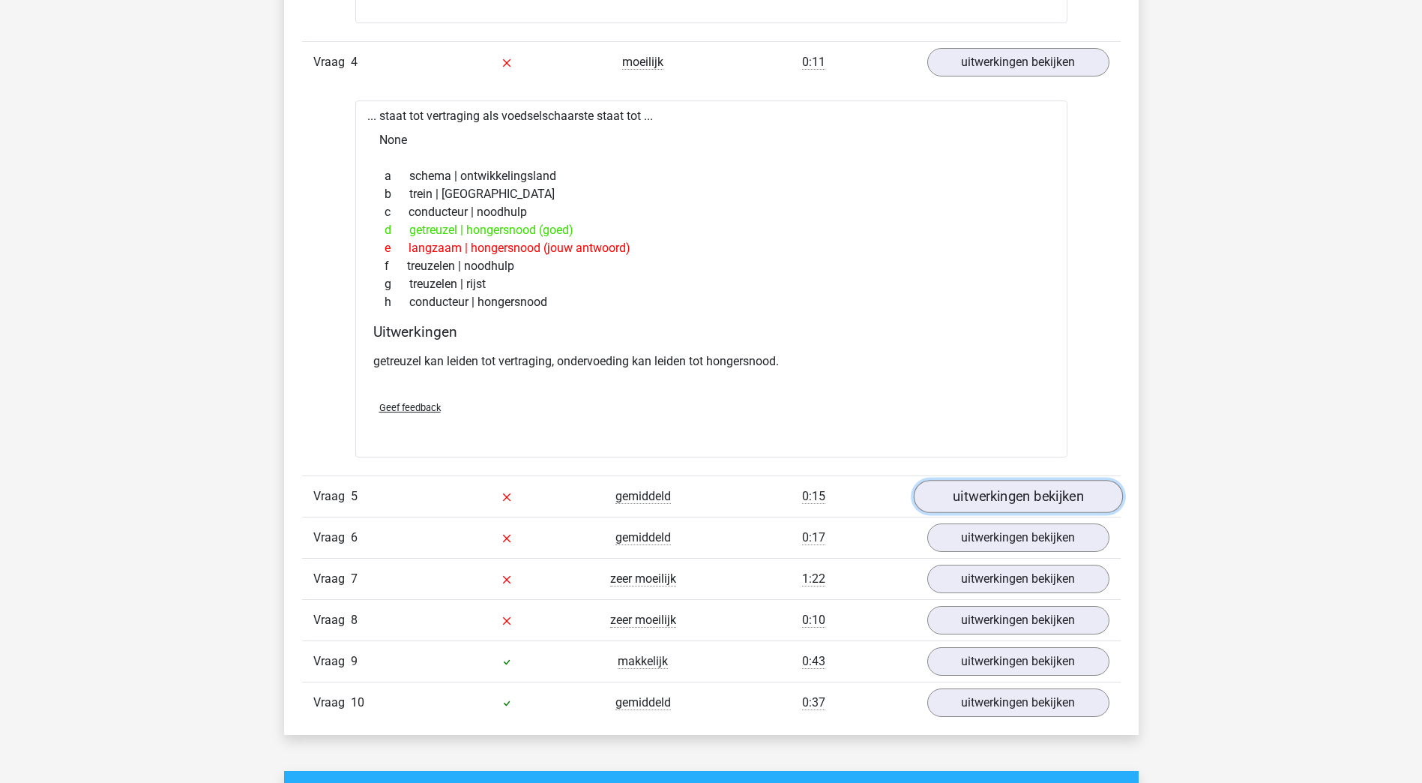
click at [970, 496] on link "uitwerkingen bekijken" at bounding box center [1017, 496] width 209 height 33
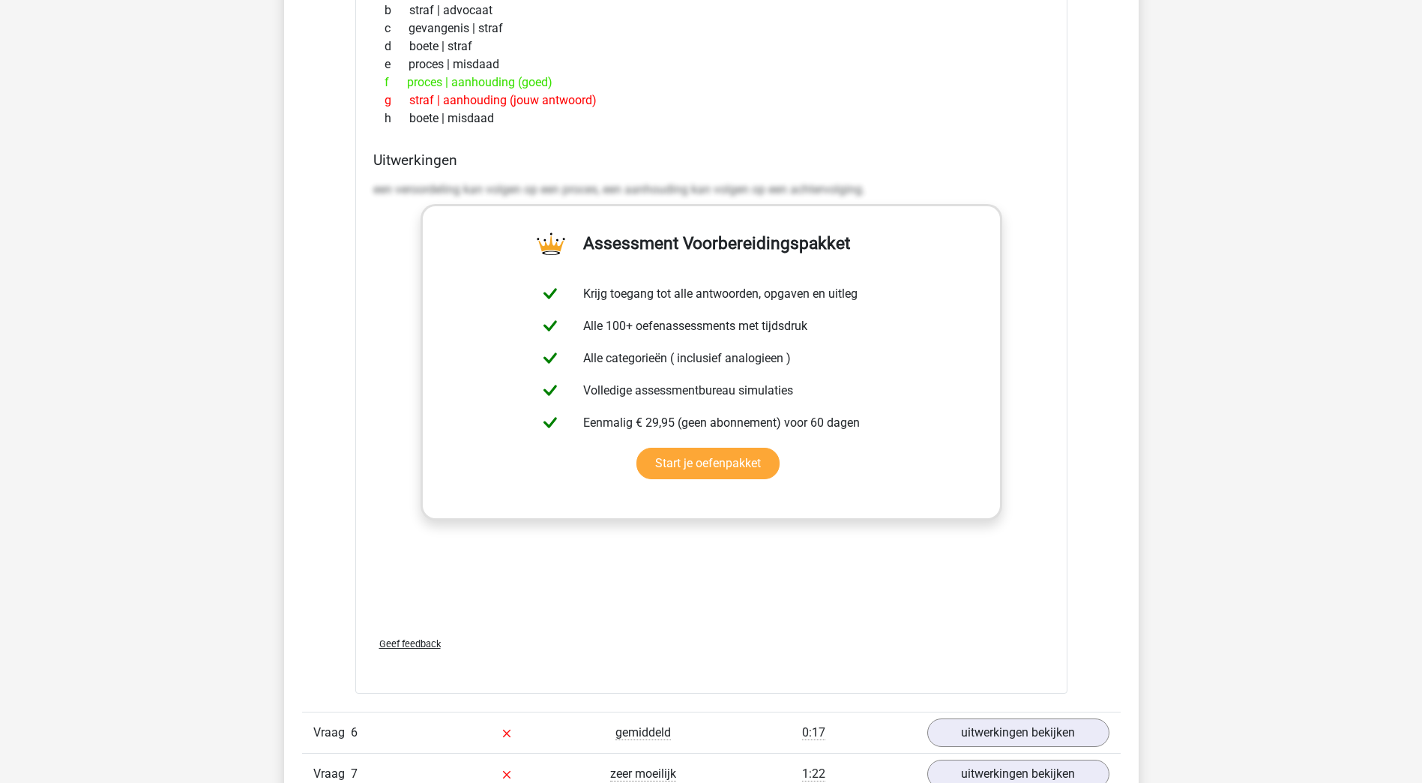
scroll to position [3524, 0]
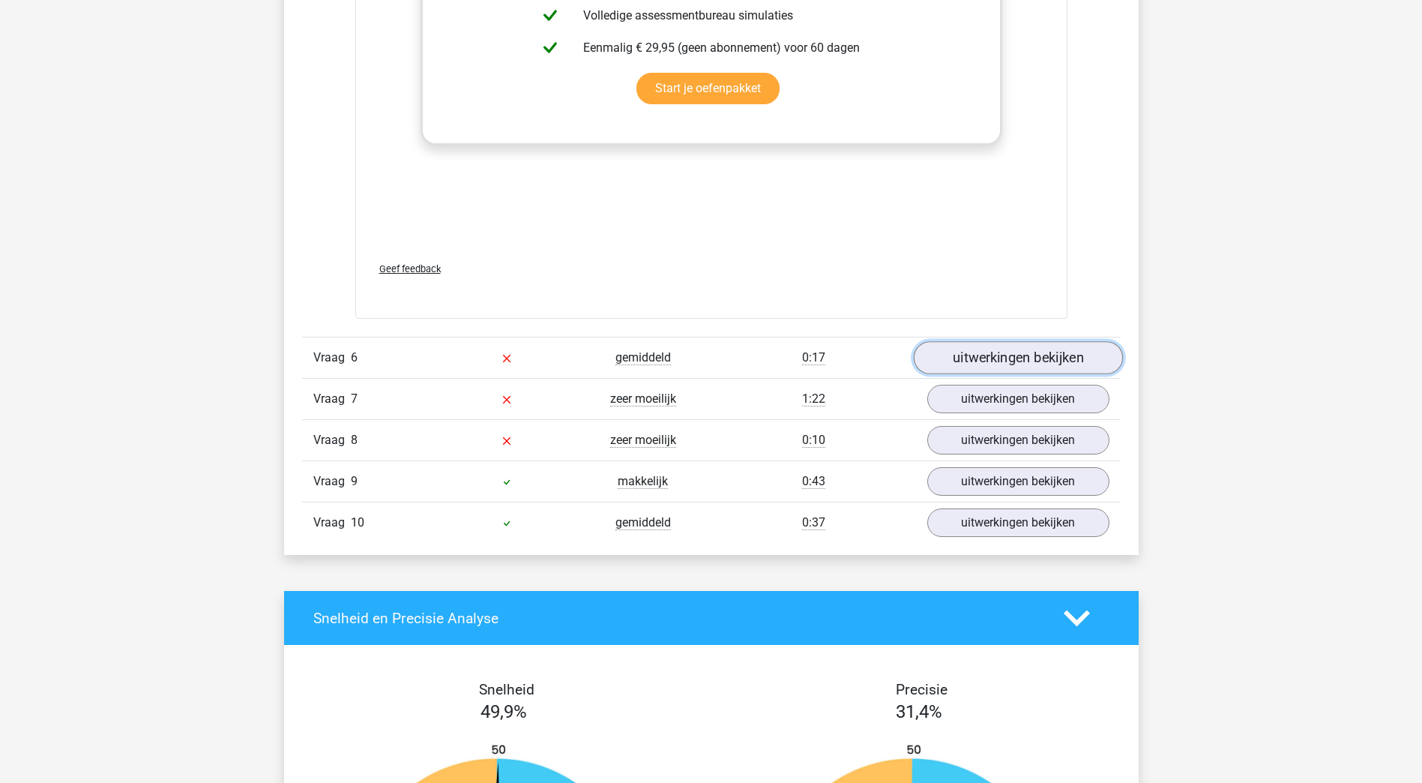
click at [976, 359] on link "uitwerkingen bekijken" at bounding box center [1017, 357] width 209 height 33
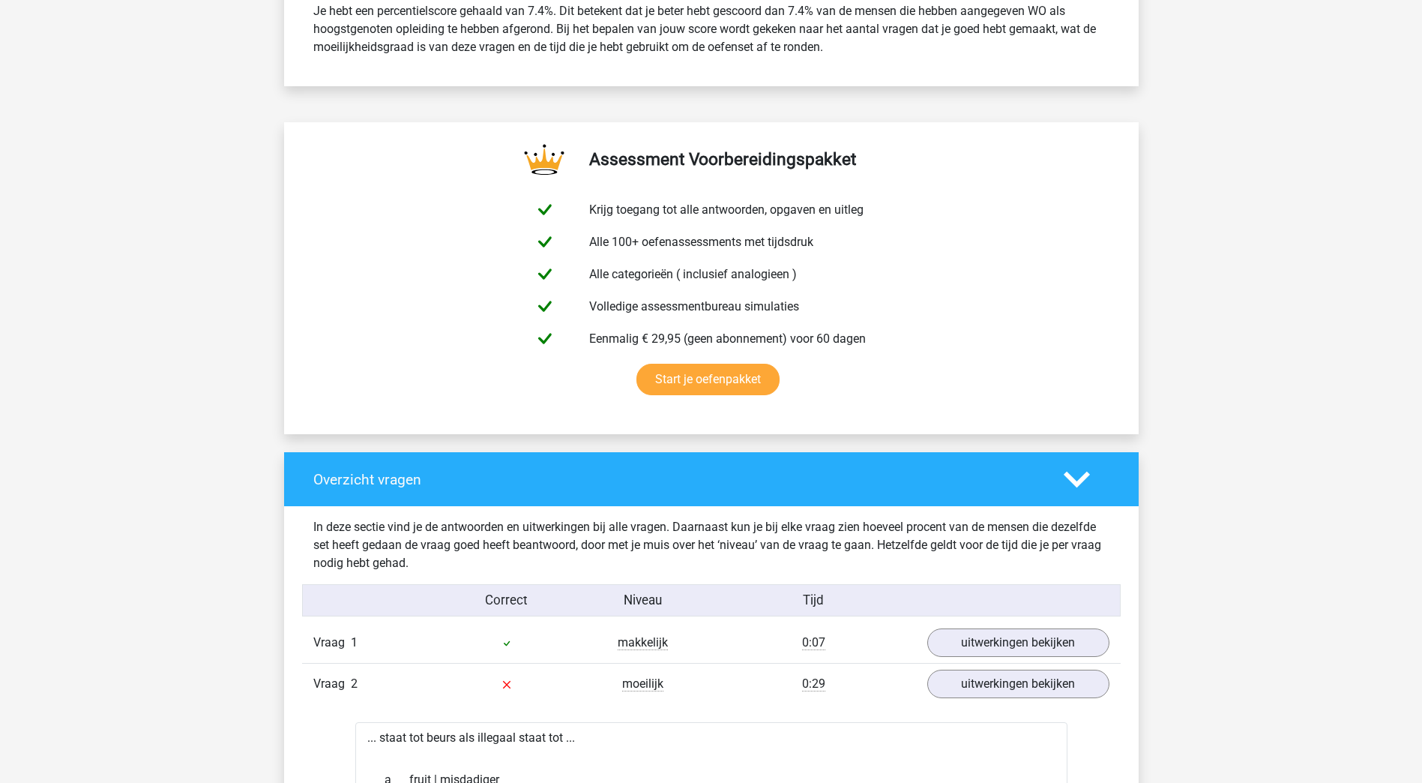
scroll to position [1125, 0]
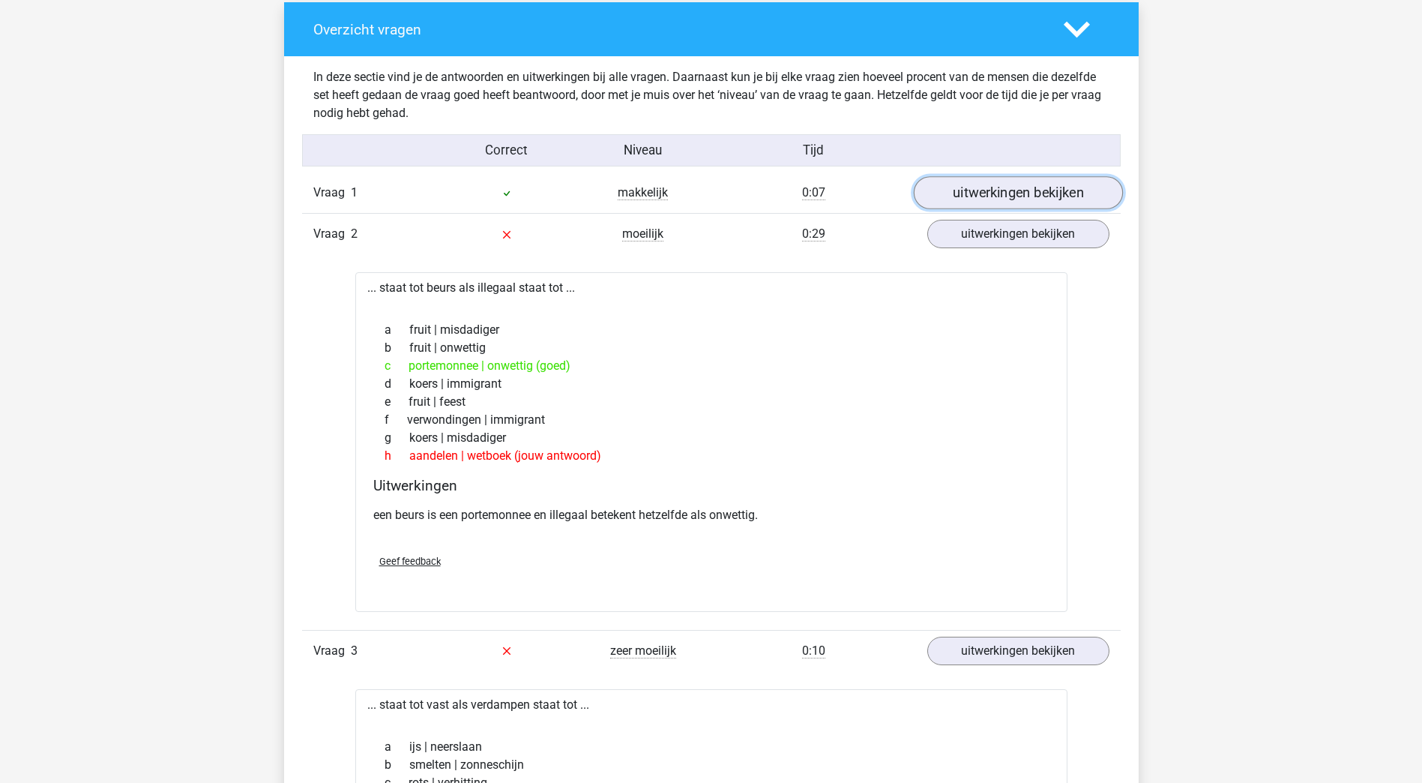
click at [985, 187] on link "uitwerkingen bekijken" at bounding box center [1017, 193] width 209 height 33
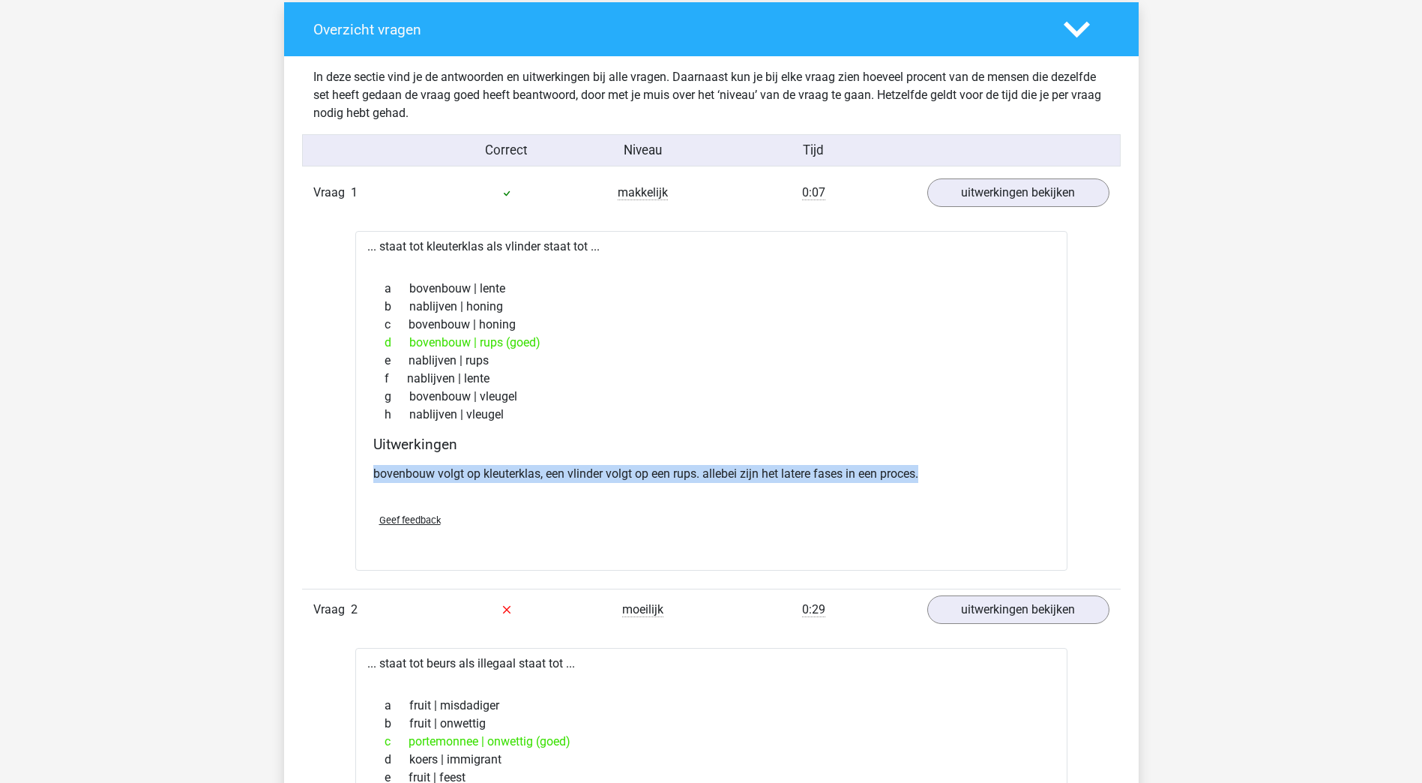
drag, startPoint x: 375, startPoint y: 475, endPoint x: 981, endPoint y: 475, distance: 605.8
click at [981, 475] on p "bovenbouw volgt op kleuterklas, een vlinder volgt op een rups. allebei zijn het…" at bounding box center [711, 474] width 676 height 18
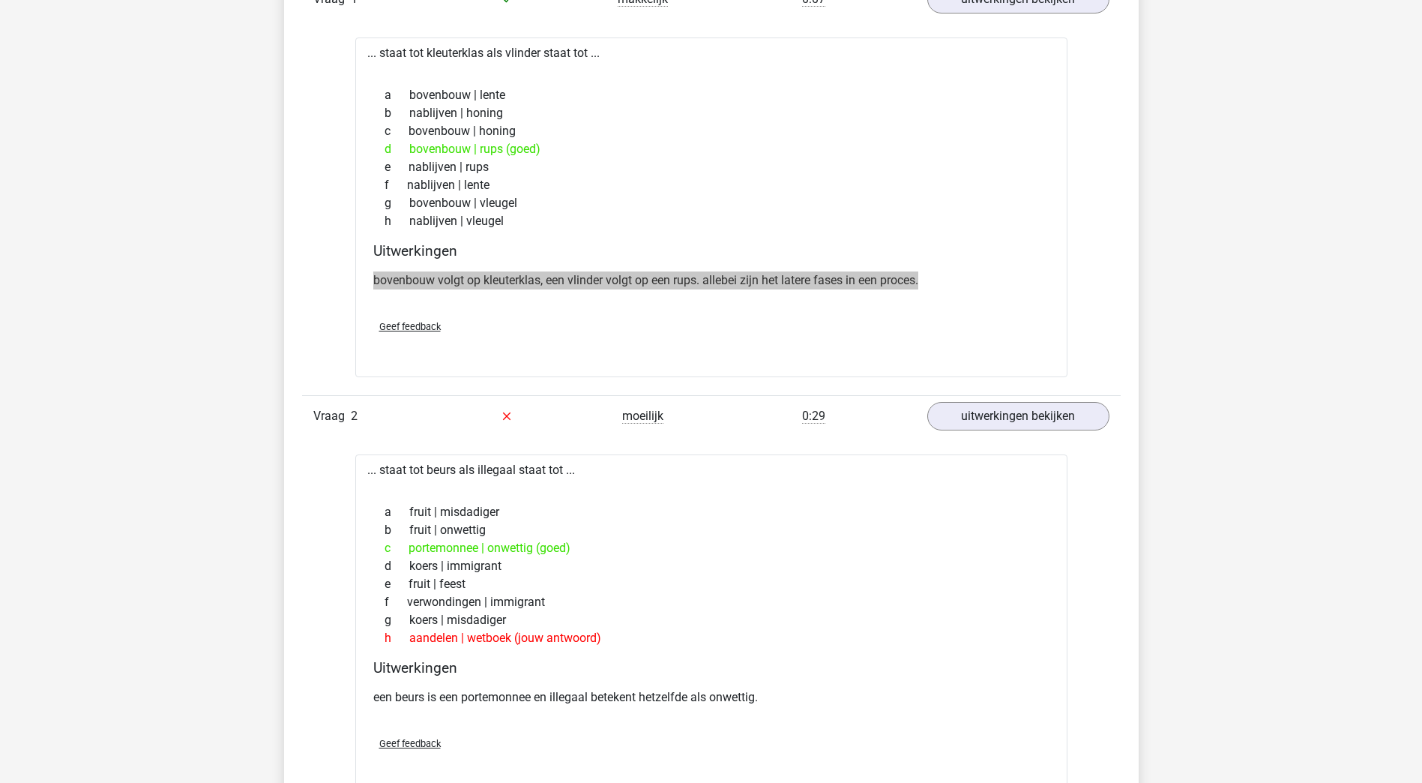
scroll to position [1424, 0]
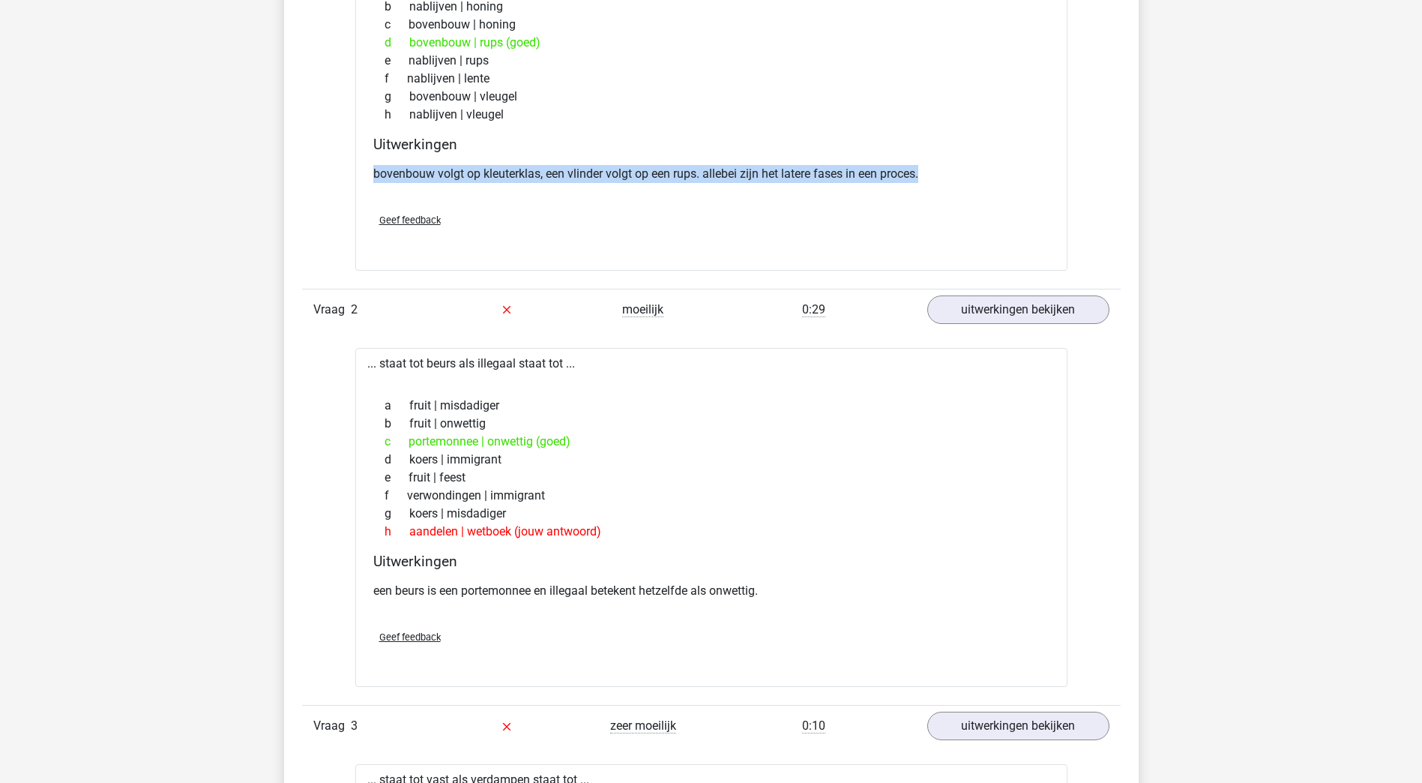
drag, startPoint x: 566, startPoint y: 363, endPoint x: 379, endPoint y: 363, distance: 187.4
click at [379, 363] on div "... staat tot beurs als illegaal staat tot ... a fruit | misdadiger b fruit | o…" at bounding box center [711, 517] width 712 height 339
drag, startPoint x: 837, startPoint y: 613, endPoint x: 819, endPoint y: 604, distance: 20.8
click at [838, 614] on div "een beurs is een portemonnee en illegaal betekent hetzelfde als onwettig." at bounding box center [711, 597] width 676 height 42
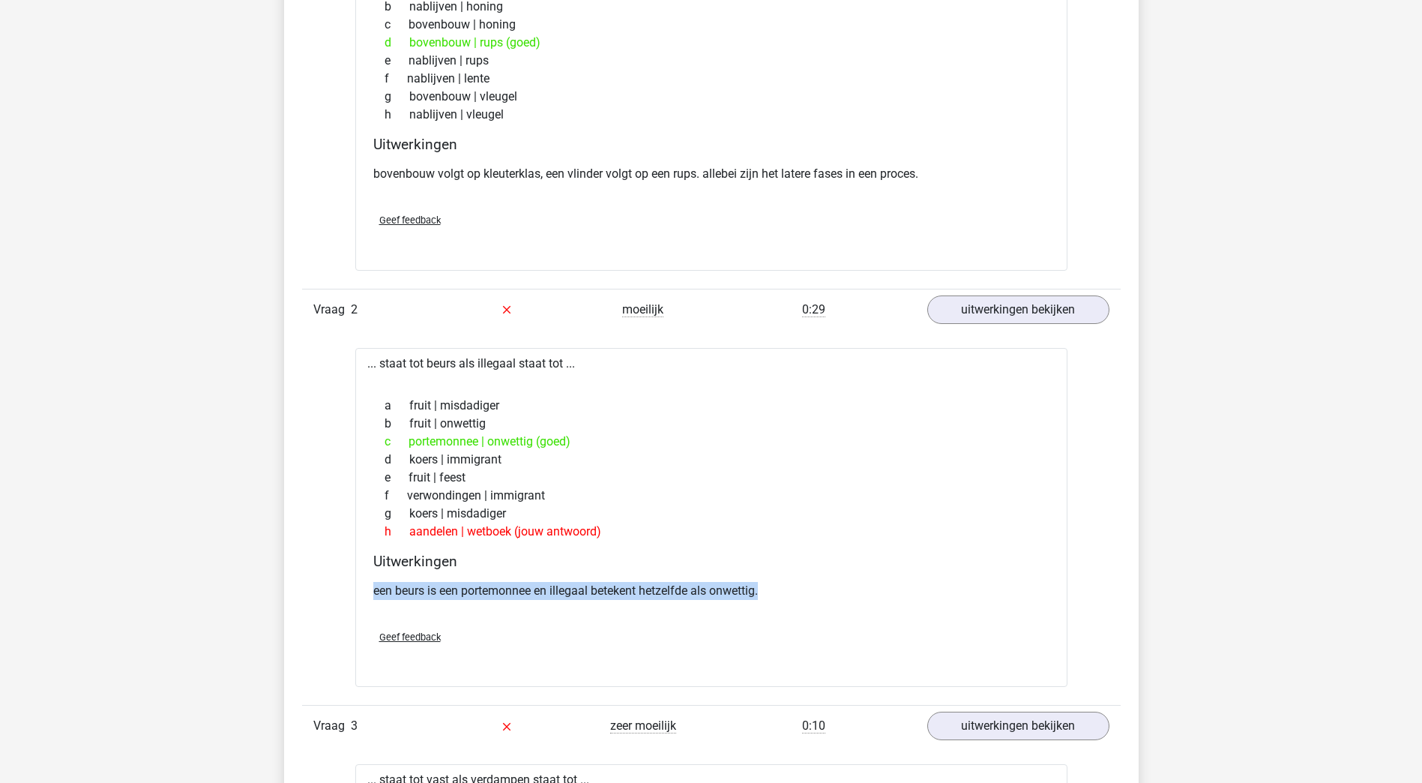
drag, startPoint x: 798, startPoint y: 588, endPoint x: 364, endPoint y: 600, distance: 434.2
click at [364, 600] on div "... staat tot beurs als illegaal staat tot ... a fruit | misdadiger b fruit | o…" at bounding box center [711, 517] width 712 height 339
copy p "een beurs is een portemonnee en illegaal betekent hetzelfde als onwettig."
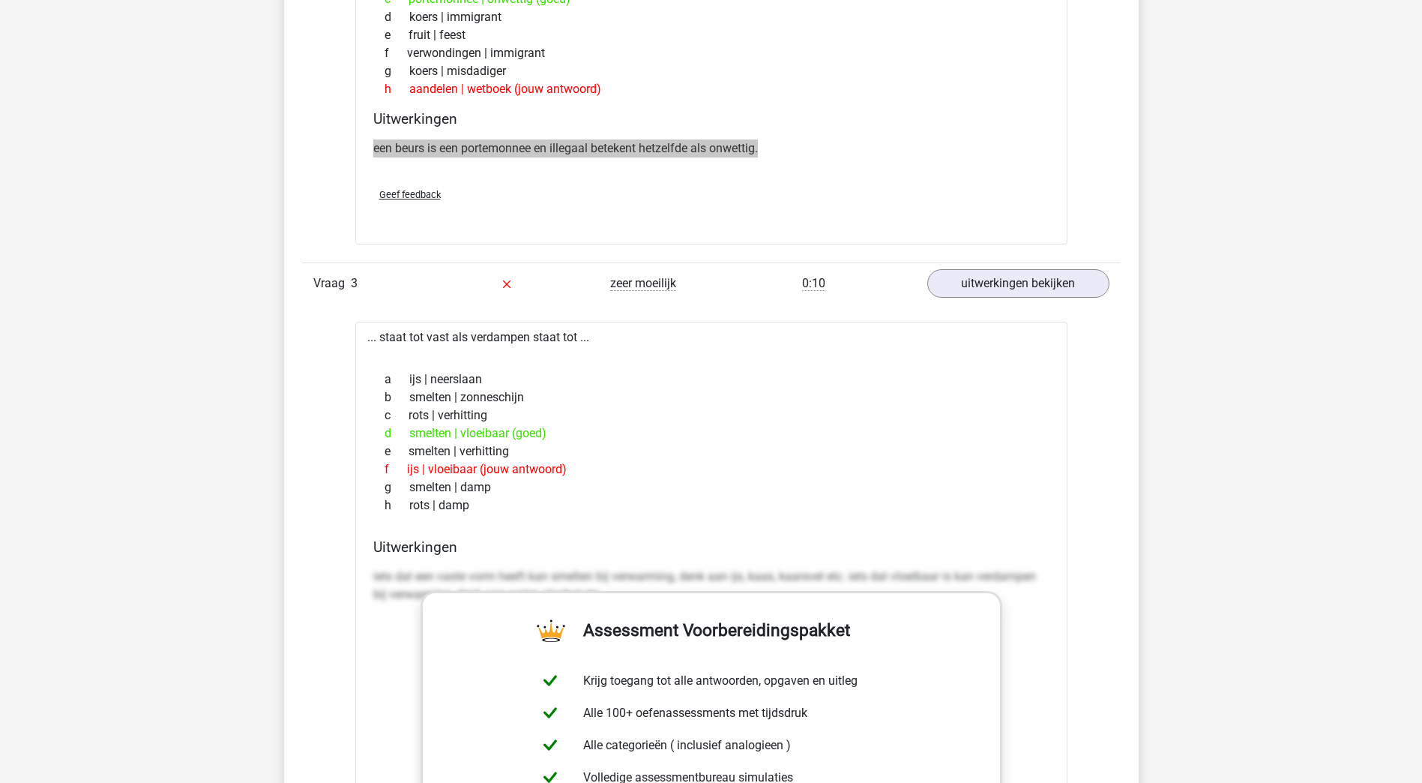
scroll to position [1874, 0]
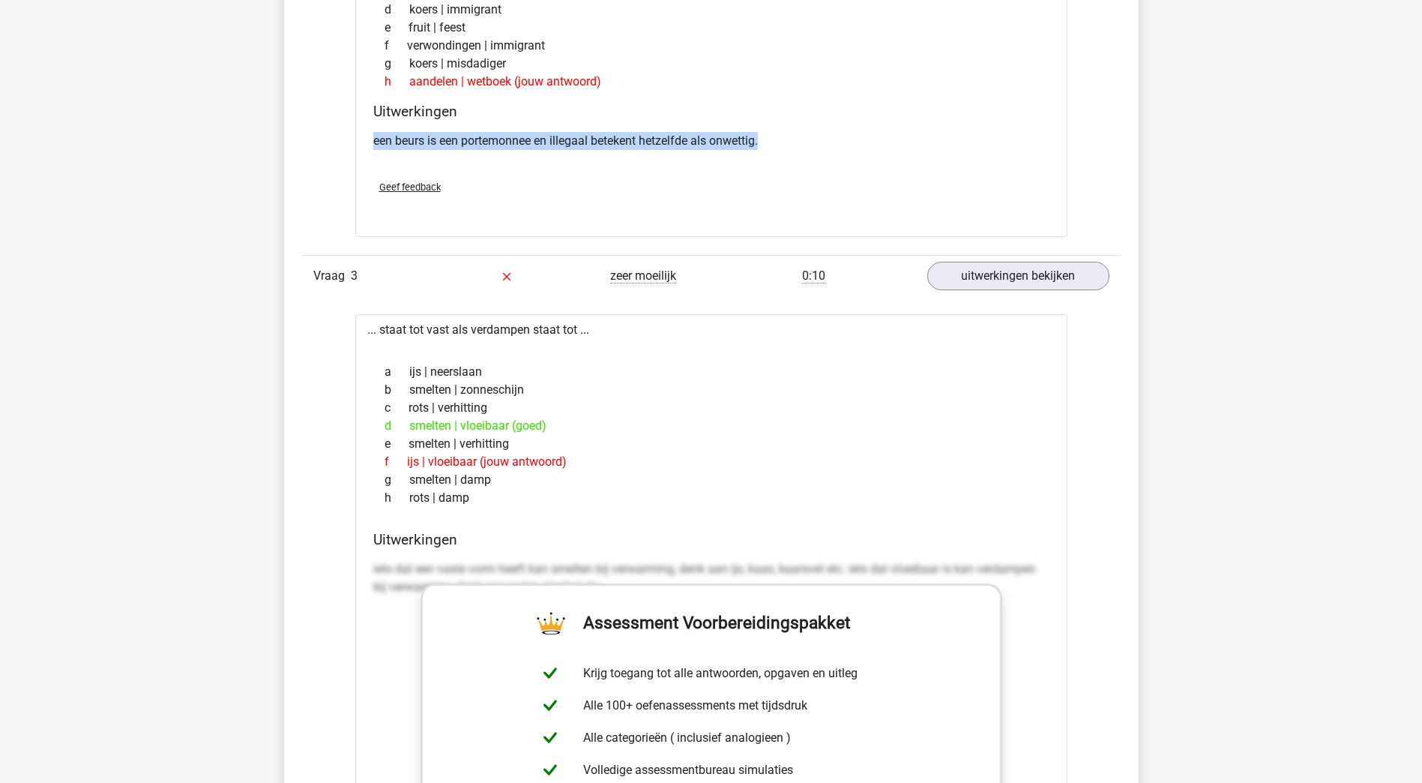
drag, startPoint x: 598, startPoint y: 328, endPoint x: 355, endPoint y: 321, distance: 242.3
click at [355, 321] on div "... staat tot vast als verdampen staat tot ... a ijs | neerslaan b smelten | zo…" at bounding box center [711, 693] width 712 height 759
copy div "... staat tot vast als verdampen staat tot ..."
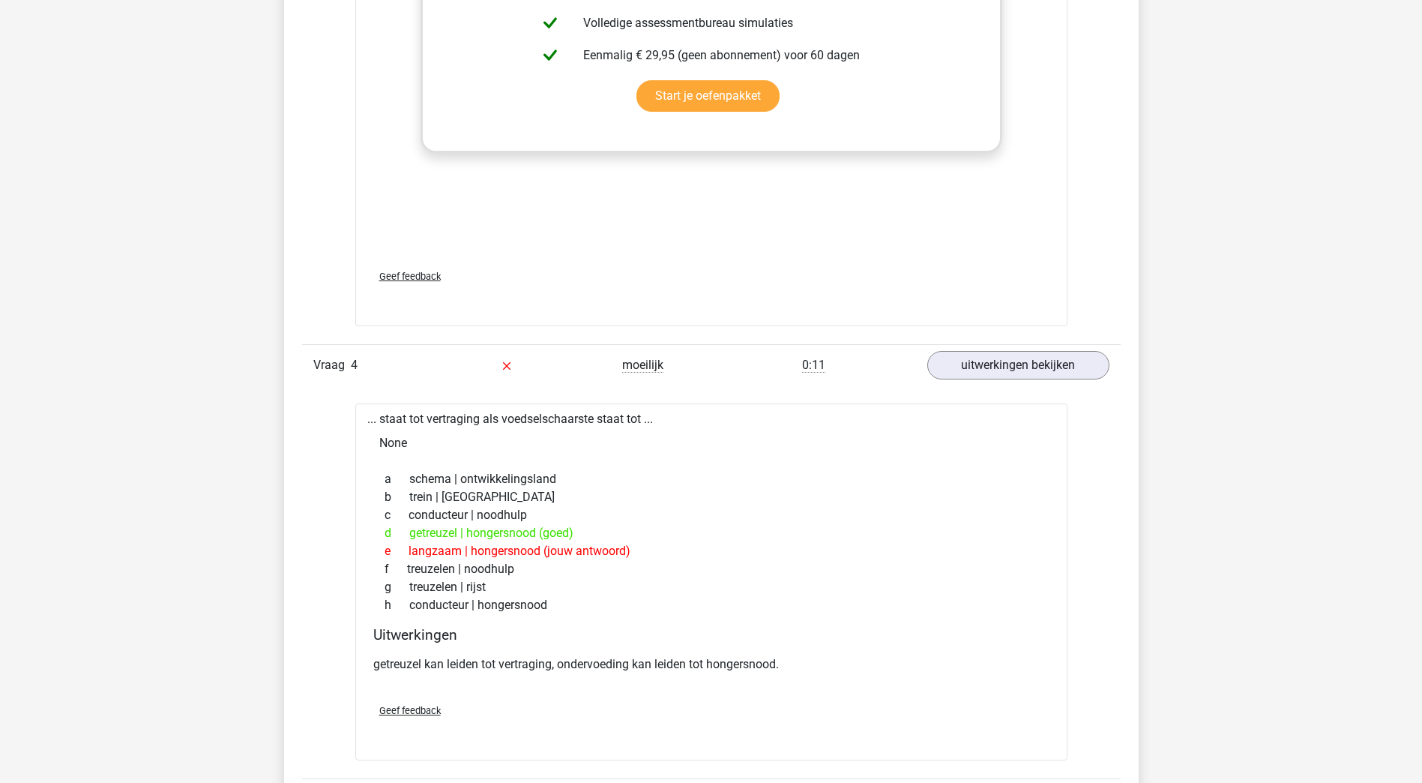
scroll to position [2699, 0]
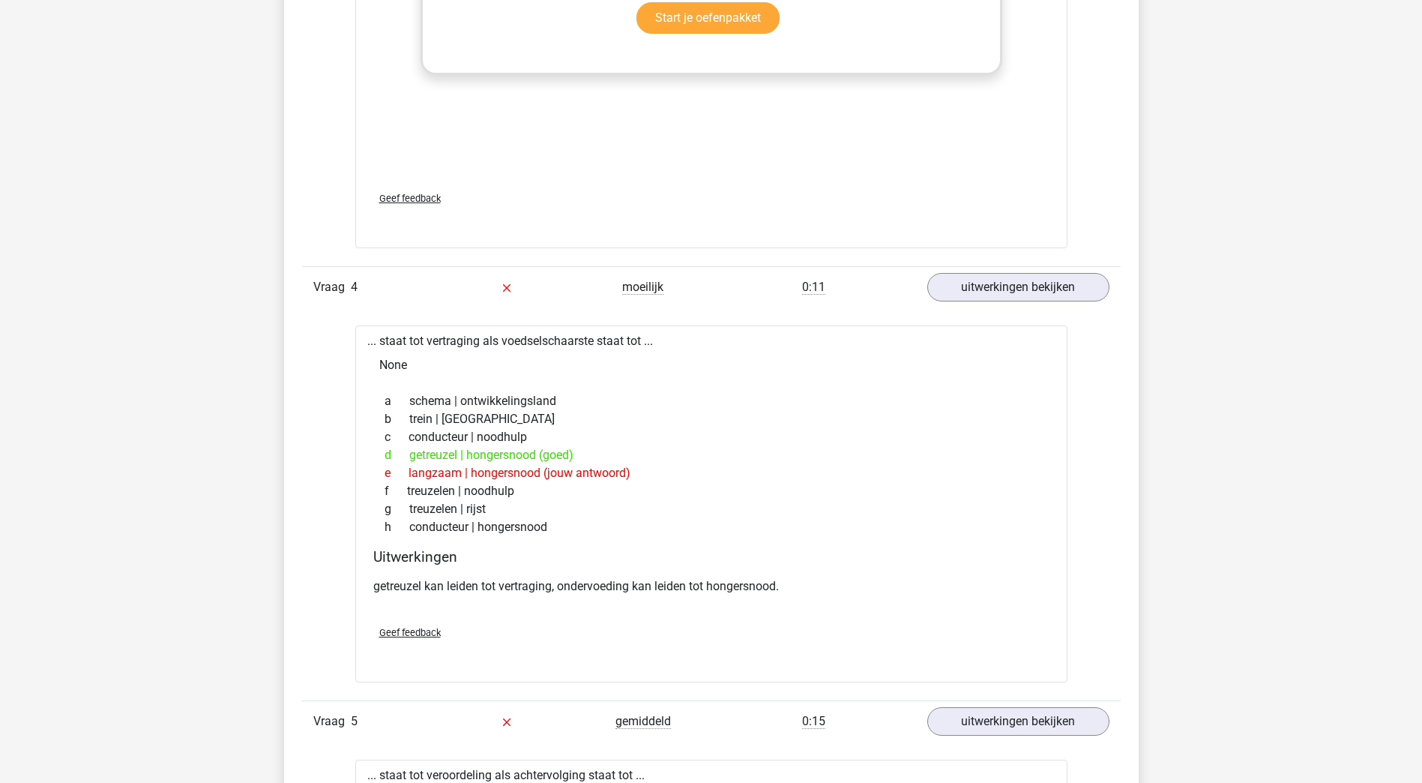
click at [627, 353] on div "None" at bounding box center [711, 365] width 688 height 30
drag, startPoint x: 645, startPoint y: 342, endPoint x: 380, endPoint y: 343, distance: 264.6
click at [380, 343] on div "... staat tot vertraging als voedselschaarste staat tot ... None a schema | ont…" at bounding box center [711, 503] width 712 height 357
copy div "staat tot vertraging als voedselschaarste staat tot"
drag, startPoint x: 761, startPoint y: 596, endPoint x: 804, endPoint y: 588, distance: 44.3
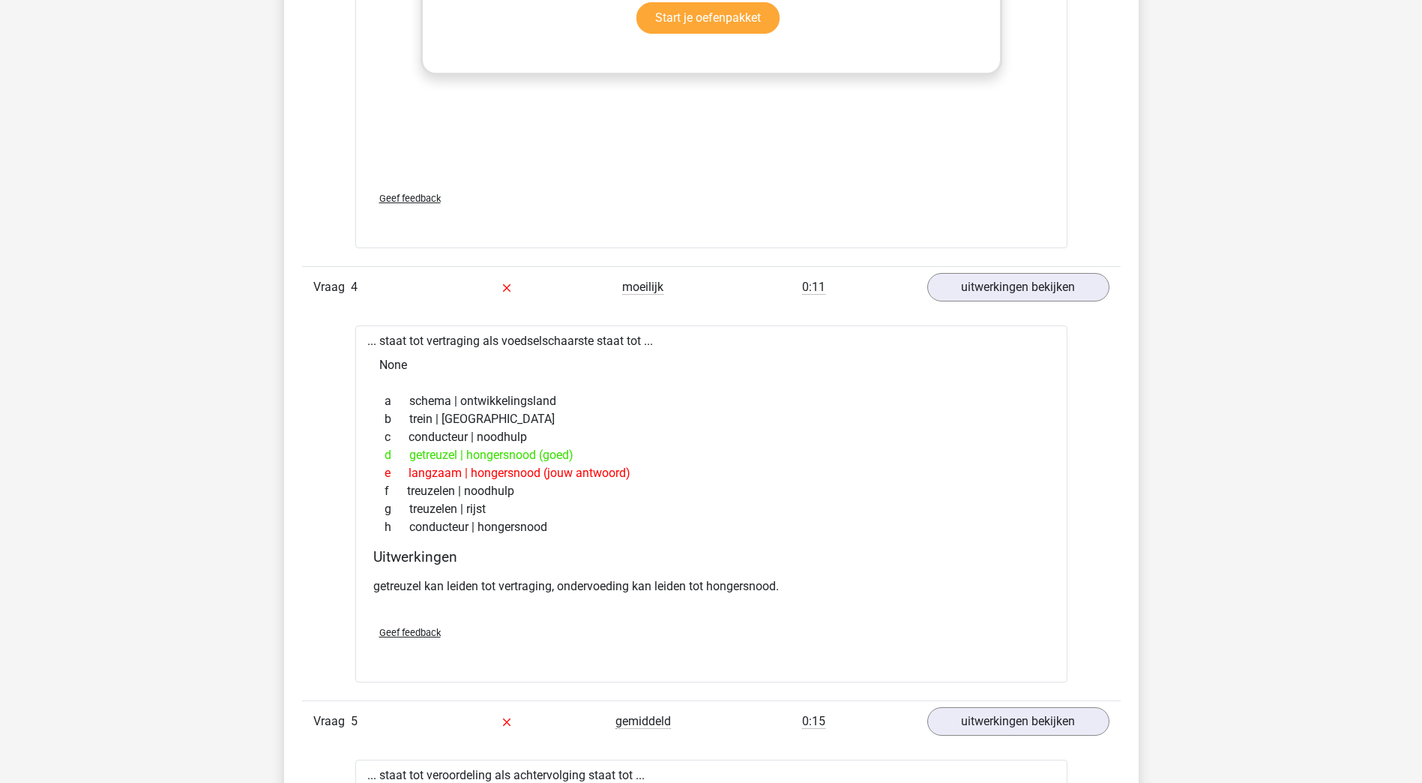
click at [761, 596] on div "getreuzel kan leiden tot vertraging, ondervoeding kan leiden tot hongersnood." at bounding box center [711, 592] width 676 height 42
drag, startPoint x: 648, startPoint y: 587, endPoint x: 369, endPoint y: 584, distance: 278.9
click at [369, 584] on div "Uitwerkingen getreuzel kan leiden tot vertraging, ondervoeding kan leiden tot h…" at bounding box center [711, 580] width 688 height 65
copy p "getreuzel kan leiden tot vertraging, ondervoeding kan leiden tot hongersnood."
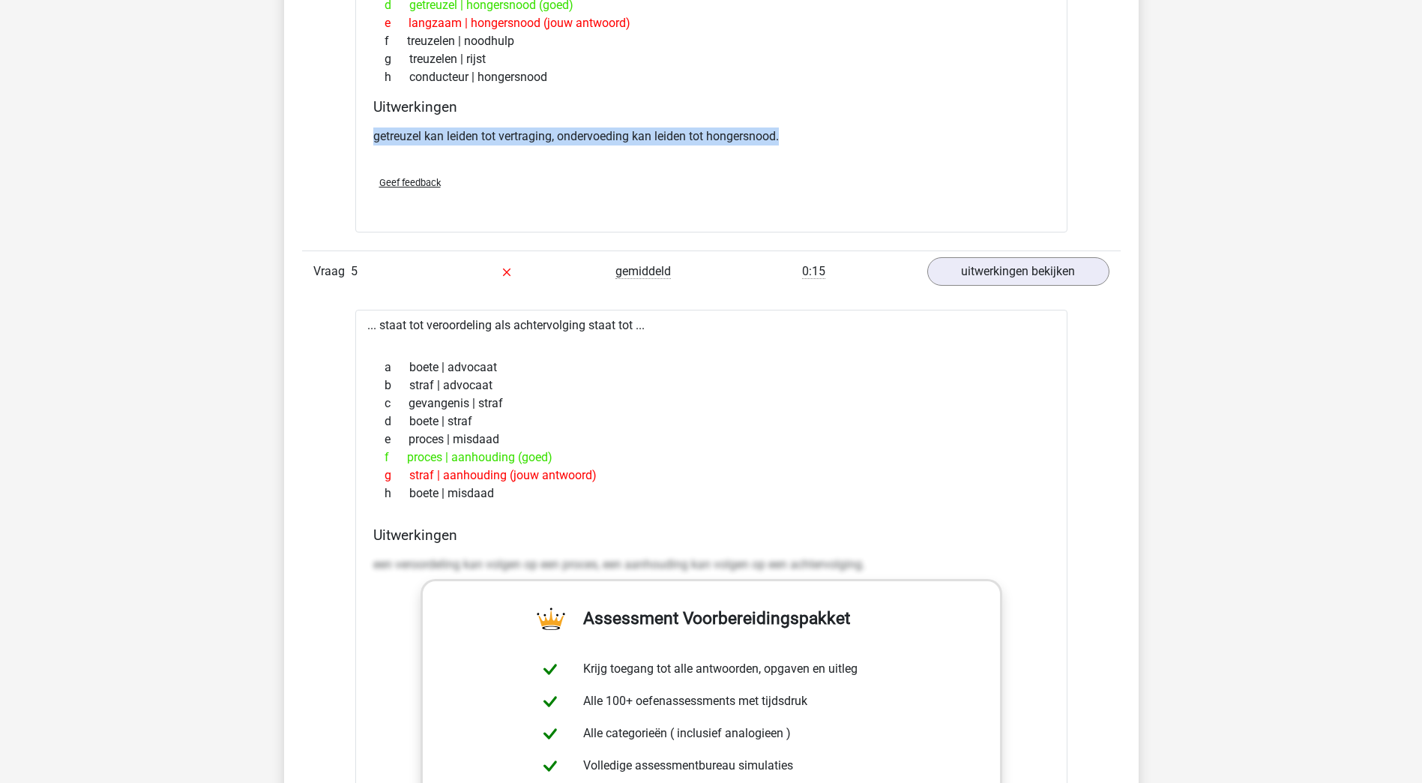
drag, startPoint x: 669, startPoint y: 329, endPoint x: 364, endPoint y: 329, distance: 304.4
click at [364, 329] on div "... staat tot veroordeling als achtervolging staat tot ... a boete | advocaat b…" at bounding box center [711, 689] width 712 height 759
copy div "... staat tot veroordeling als achtervolging staat tot ..."
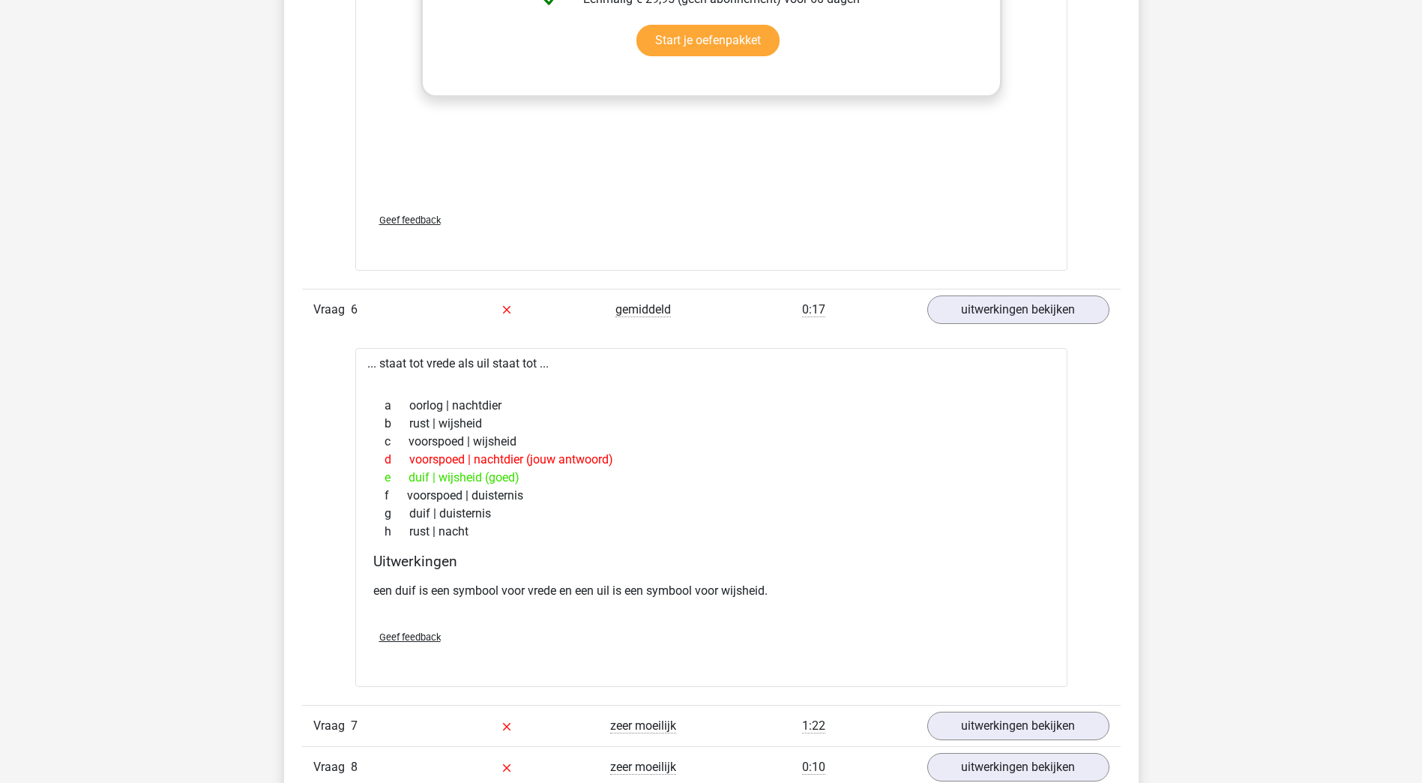
scroll to position [3973, 0]
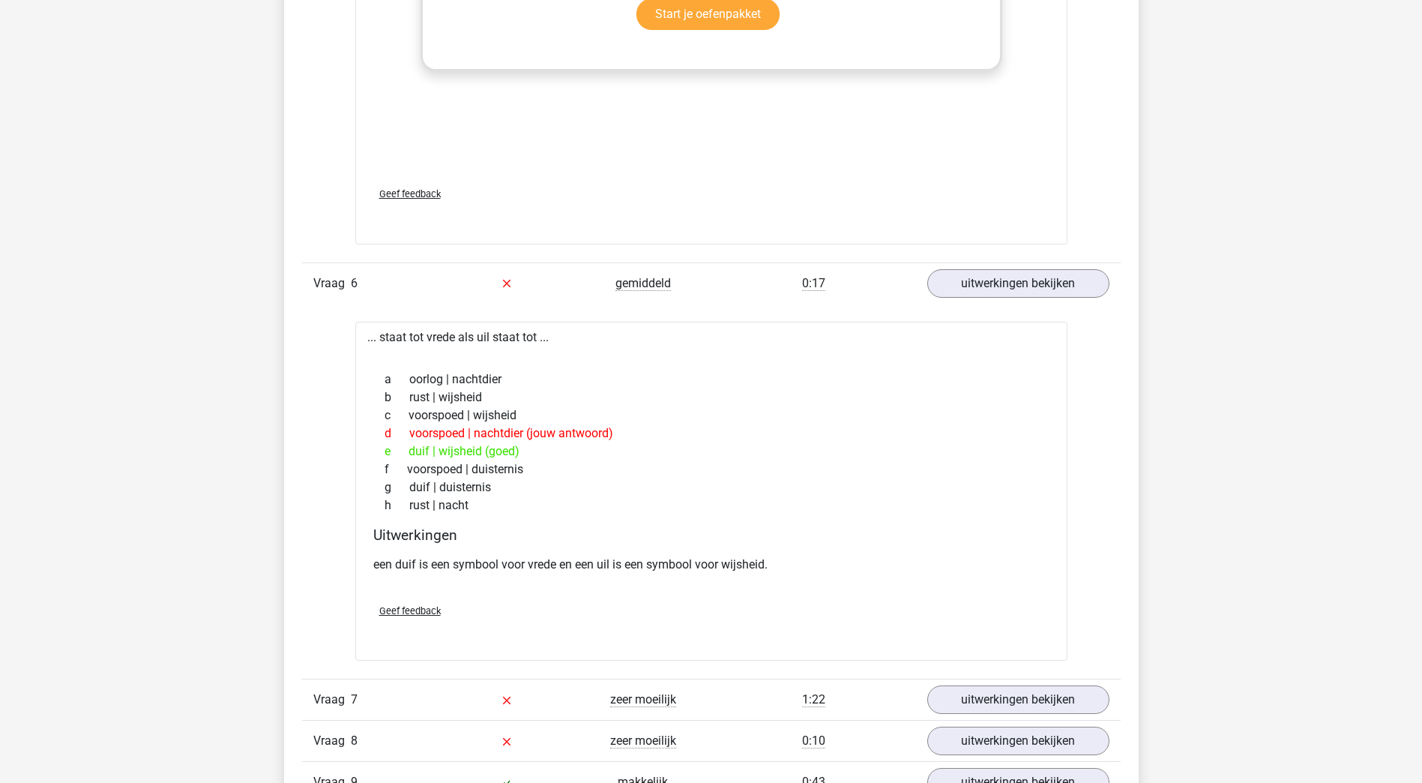
drag, startPoint x: 535, startPoint y: 334, endPoint x: 383, endPoint y: 337, distance: 152.2
click at [383, 337] on div "... staat tot vrede als uil staat tot ... a oorlog | nachtdier b rust | wijshei…" at bounding box center [711, 491] width 712 height 339
click at [557, 346] on div at bounding box center [711, 352] width 688 height 12
drag, startPoint x: 541, startPoint y: 339, endPoint x: 382, endPoint y: 334, distance: 158.3
click at [382, 334] on div "... staat tot vrede als uil staat tot ... a oorlog | nachtdier b rust | wijshei…" at bounding box center [711, 491] width 712 height 339
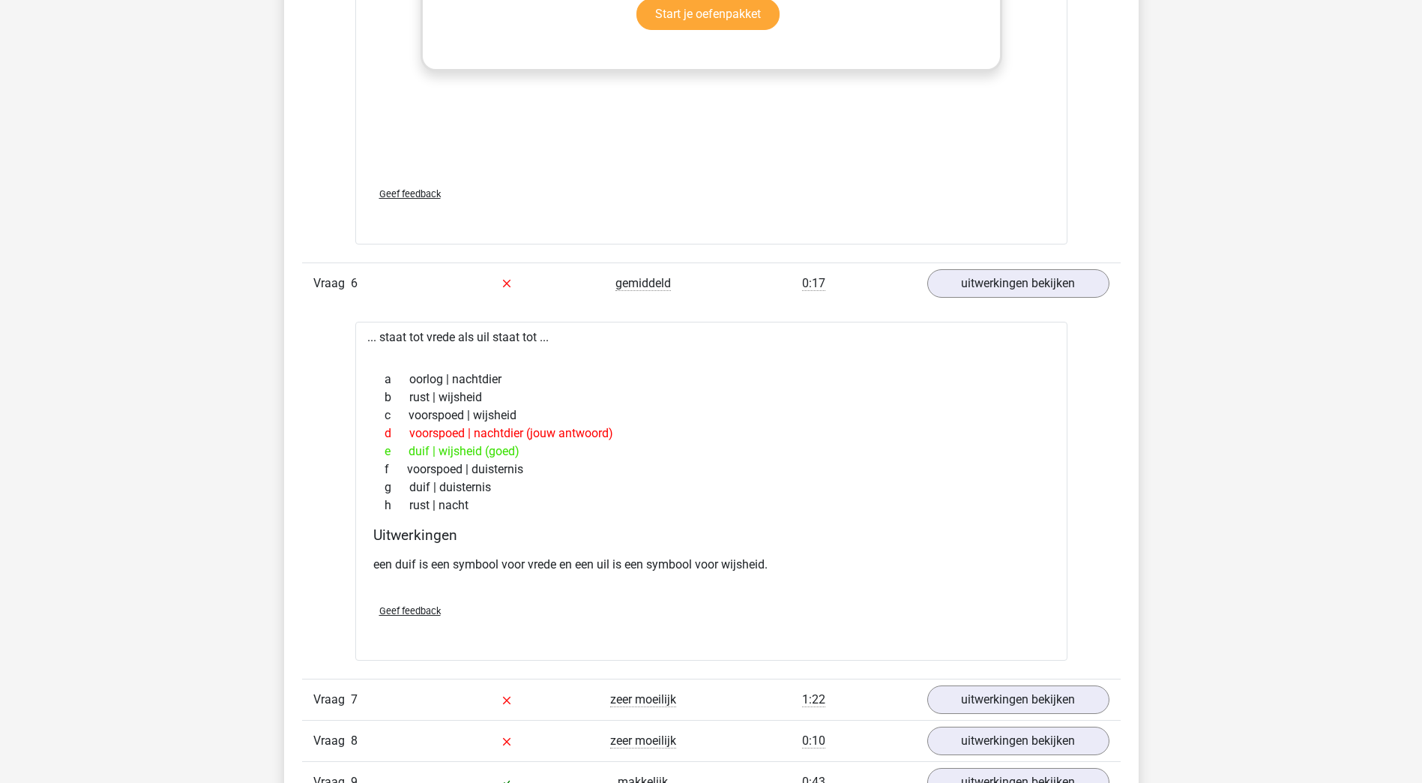
copy div "staat tot vrede als uil staat tot"
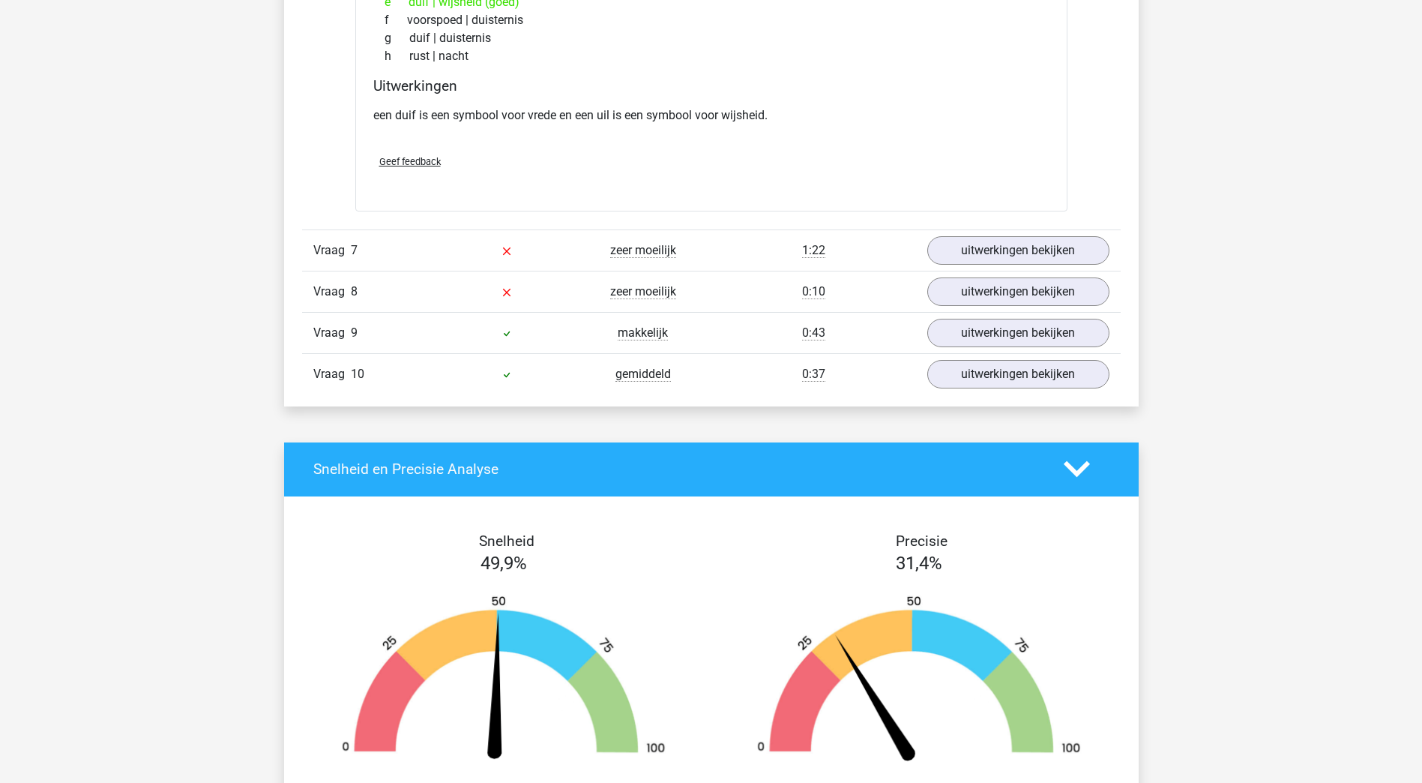
scroll to position [4423, 0]
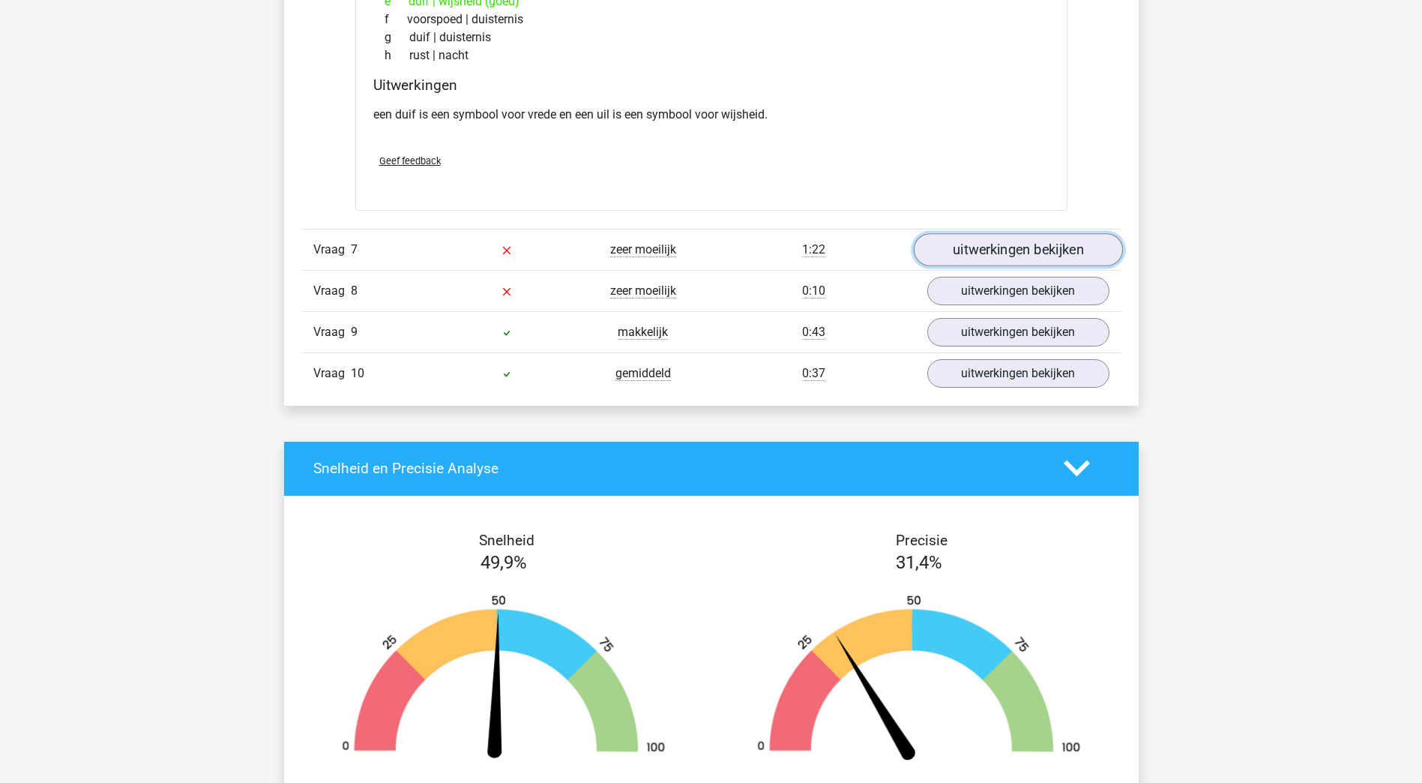
click at [975, 253] on link "uitwerkingen bekijken" at bounding box center [1017, 249] width 209 height 33
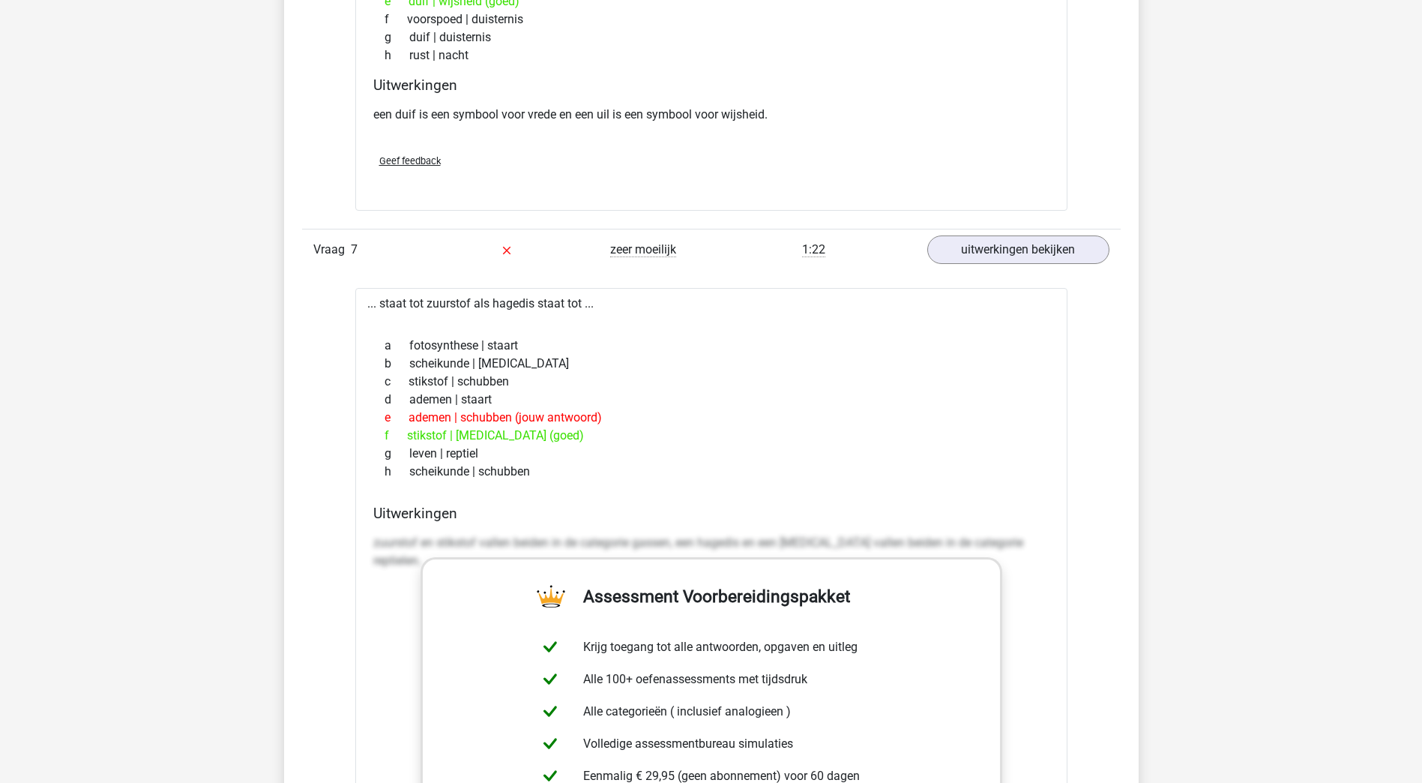
click at [547, 325] on div "... staat tot zuurstof als hagedis staat tot ... a fotosynthese | staart b sche…" at bounding box center [711, 667] width 712 height 759
drag, startPoint x: 583, startPoint y: 302, endPoint x: 381, endPoint y: 306, distance: 201.7
click at [381, 306] on div "... staat tot zuurstof als hagedis staat tot ... a fotosynthese | staart b sche…" at bounding box center [711, 667] width 712 height 759
copy div "staat tot zuurstof als hagedis staat tot"
